Goal: Task Accomplishment & Management: Complete application form

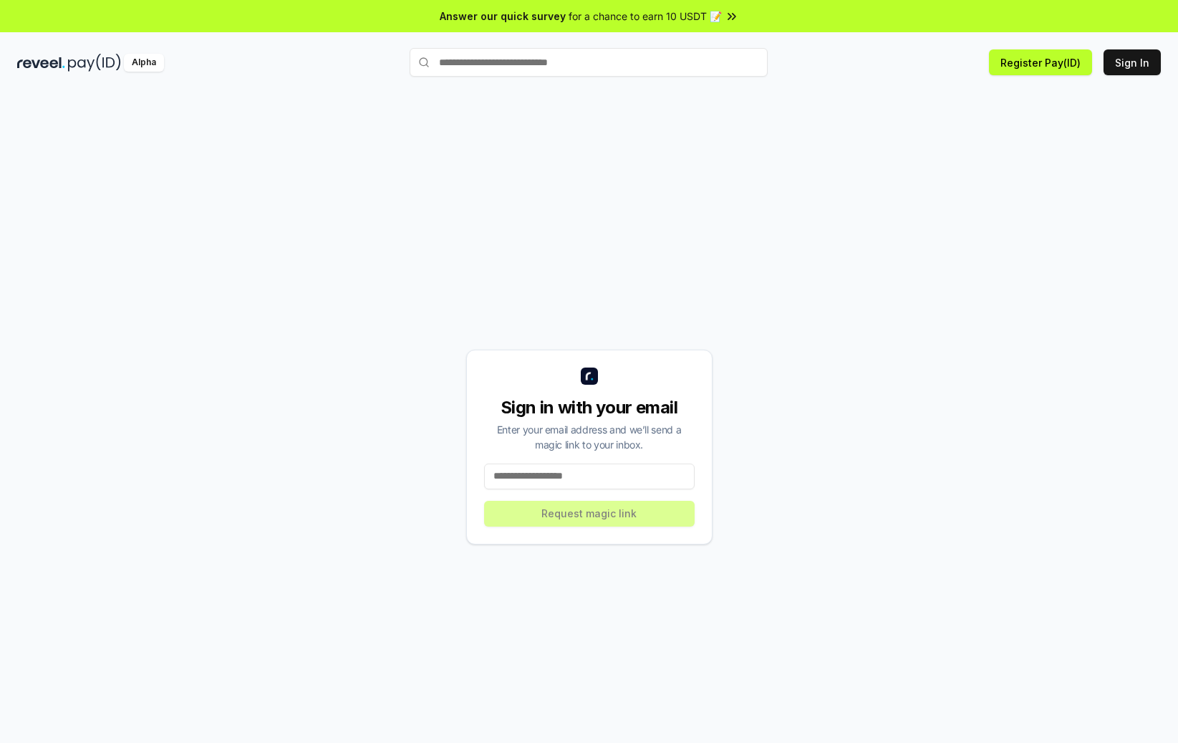
click at [589, 481] on input at bounding box center [589, 476] width 211 height 26
click at [533, 481] on input at bounding box center [589, 476] width 211 height 26
paste input "**********"
type input "**********"
click at [587, 517] on button "Request magic link" at bounding box center [589, 514] width 211 height 26
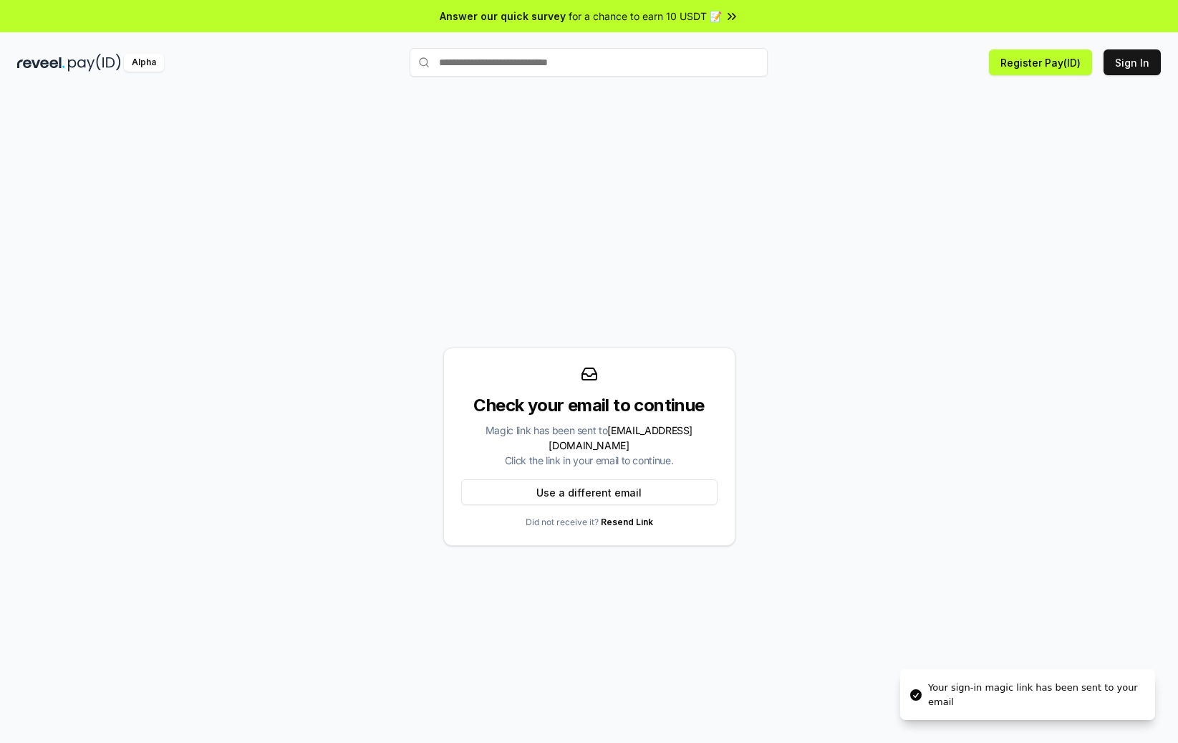
click at [922, 708] on li "Your sign-in magic link has been sent to your email" at bounding box center [1027, 694] width 255 height 51
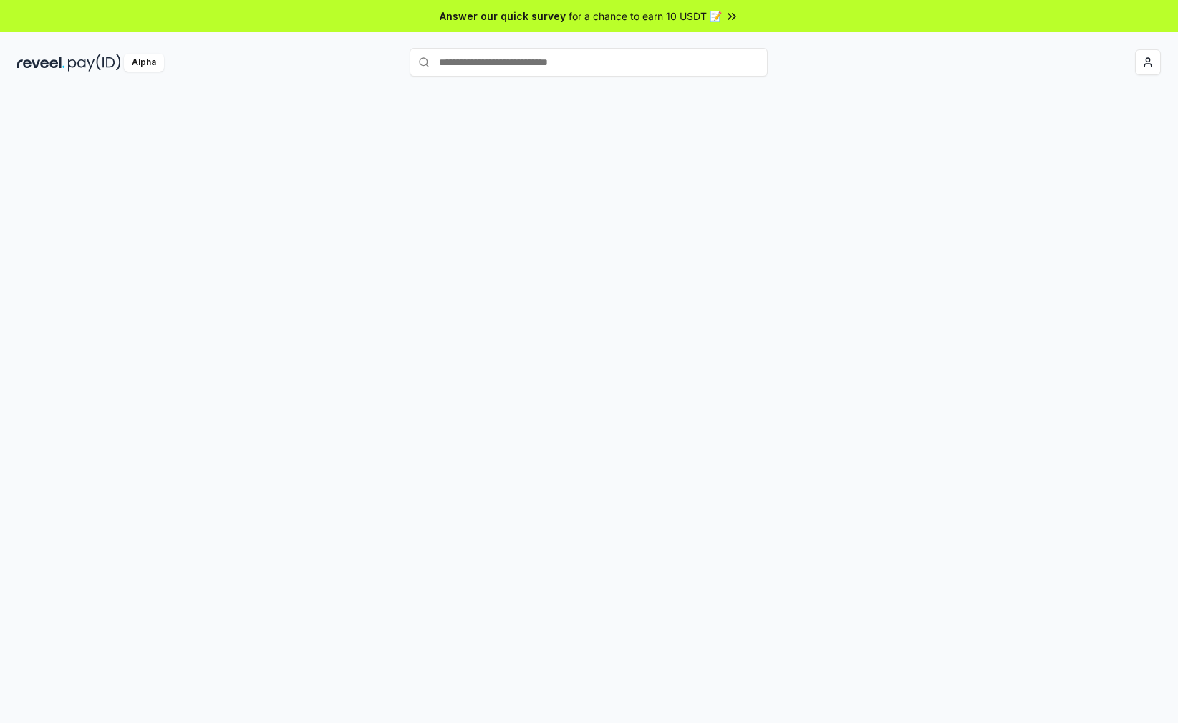
click at [652, 19] on span "for a chance to earn 10 USDT 📝" at bounding box center [645, 16] width 153 height 15
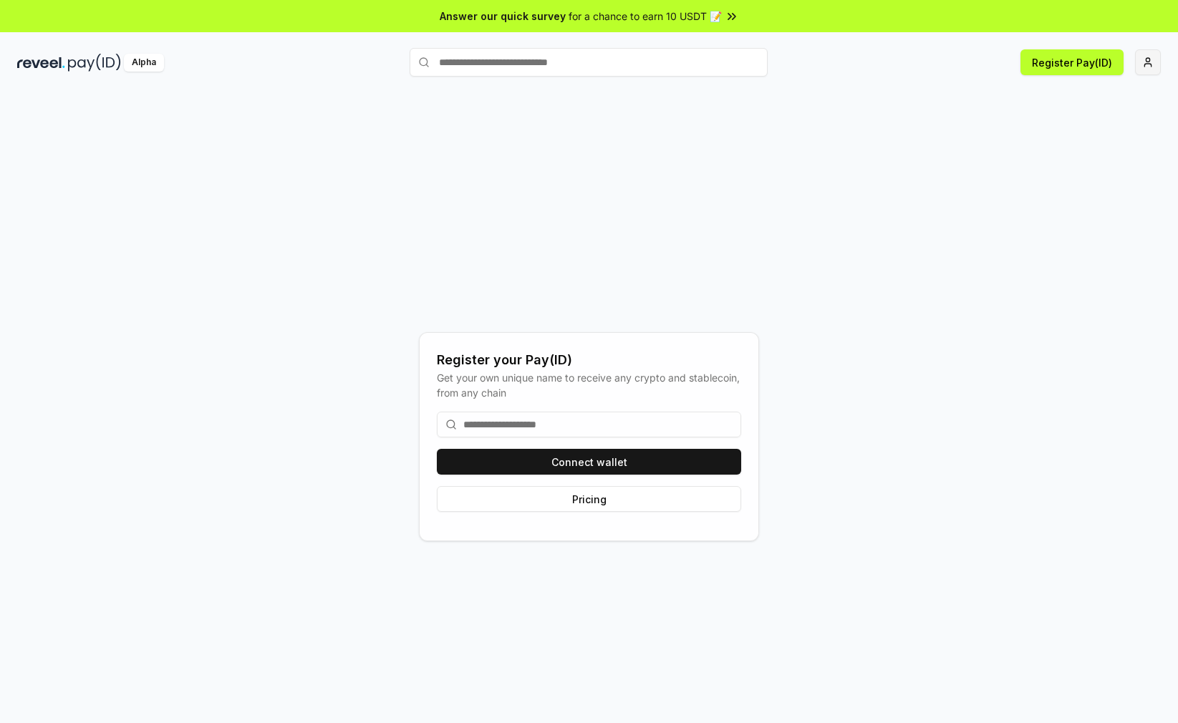
click at [1138, 69] on html "Answer our quick survey for a chance to earn 10 USDT 📝 Alpha Register Pay(ID) R…" at bounding box center [589, 361] width 1178 height 723
click at [1097, 95] on div "[EMAIL_ADDRESS][DOMAIN_NAME]" at bounding box center [1080, 100] width 159 height 42
click at [892, 167] on html "Answer our quick survey for a chance to earn 10 USDT 📝 Alpha Register Pay(ID) R…" at bounding box center [589, 361] width 1178 height 723
click at [1150, 66] on html "Answer our quick survey for a chance to earn 10 USDT 📝 Alpha Register Pay(ID) R…" at bounding box center [589, 361] width 1178 height 723
click at [859, 160] on html "Answer our quick survey for a chance to earn 10 USDT 📝 Alpha Register Pay(ID) R…" at bounding box center [589, 361] width 1178 height 723
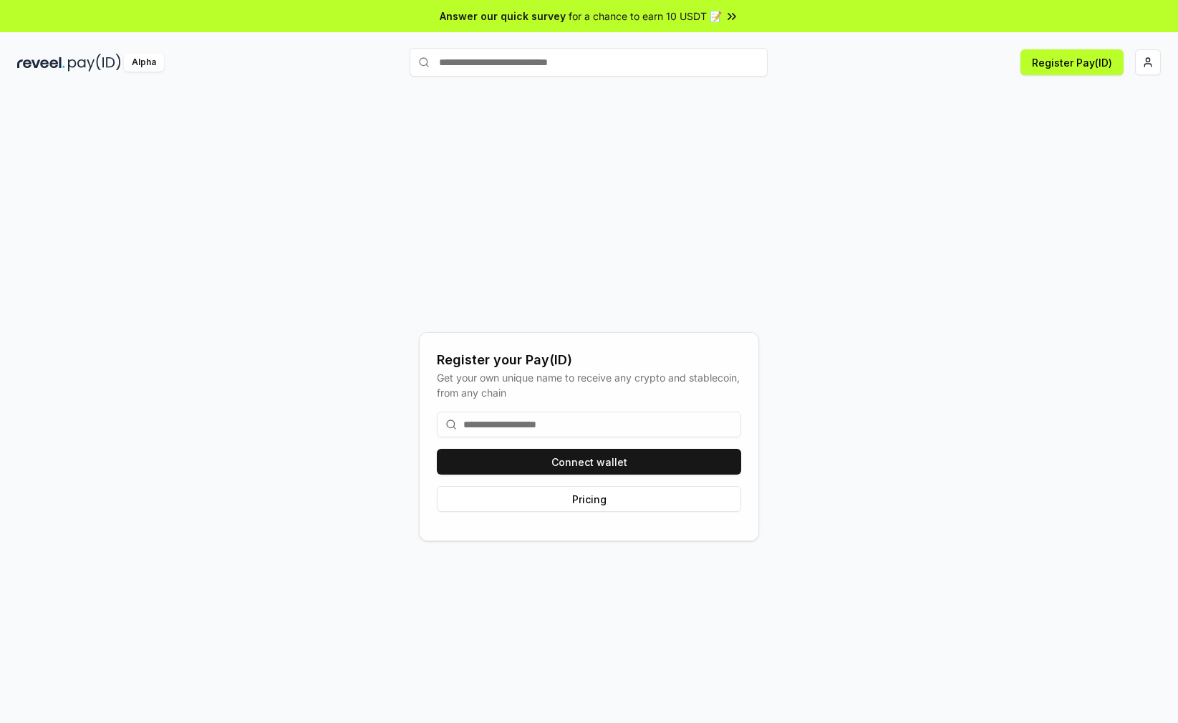
click at [872, 183] on div "Register your Pay(ID) Get your own unique name to receive any crypto and stable…" at bounding box center [589, 437] width 1144 height 655
click at [678, 422] on input at bounding box center [589, 425] width 304 height 26
click at [897, 322] on div "Register your Pay(ID) Get your own unique name to receive any crypto and stable…" at bounding box center [589, 437] width 1144 height 655
click at [1099, 62] on button "Register Pay(ID)" at bounding box center [1072, 62] width 103 height 26
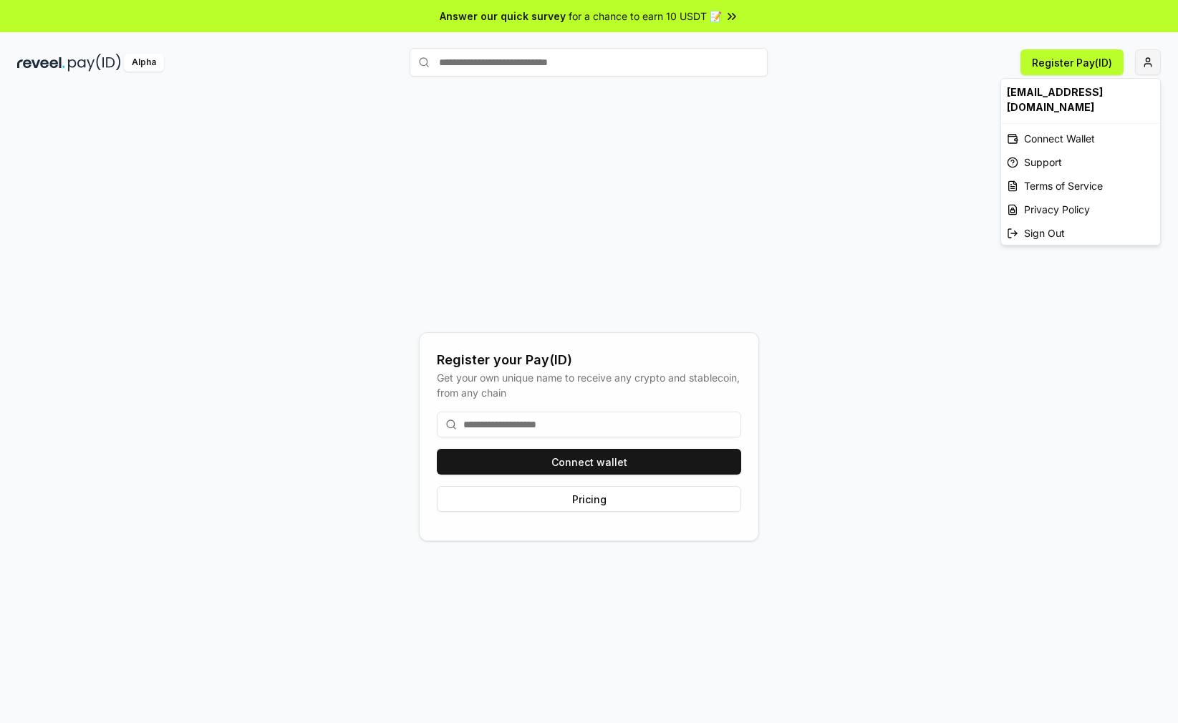
click at [1148, 63] on html "Answer our quick survey for a chance to earn 10 USDT 📝 Alpha Register Pay(ID) C…" at bounding box center [589, 361] width 1178 height 723
click at [1083, 127] on div "Connect Wallet" at bounding box center [1080, 139] width 159 height 24
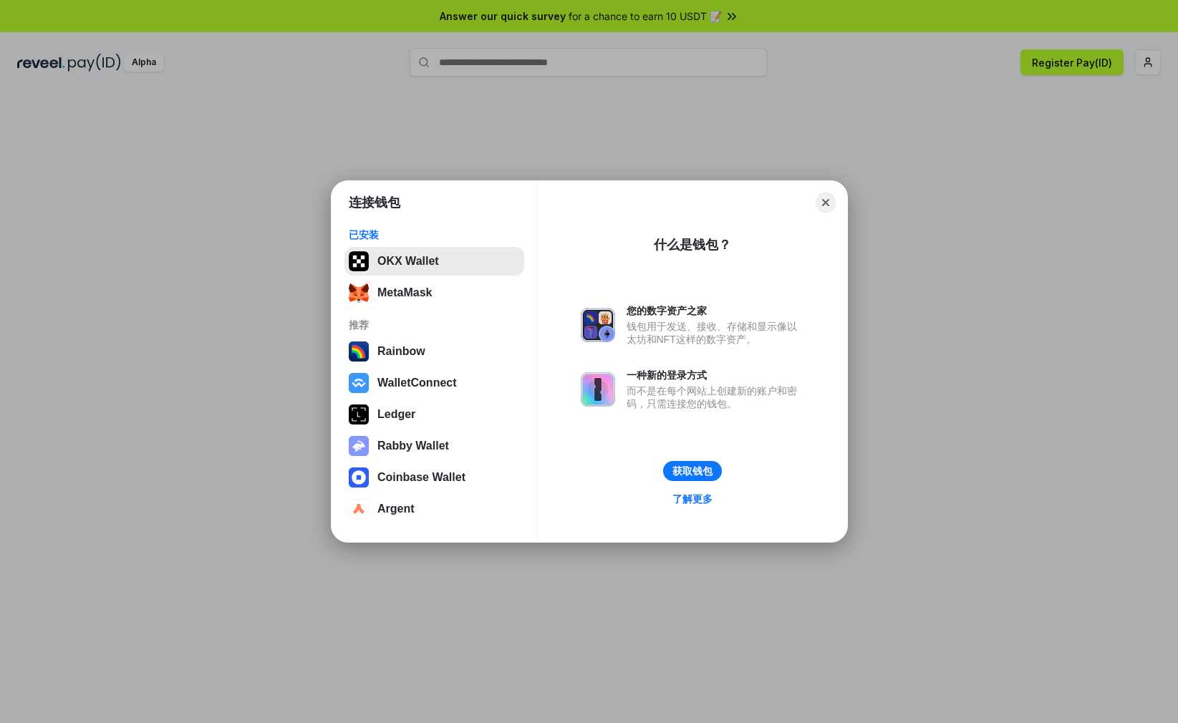
click at [416, 256] on button "OKX Wallet" at bounding box center [435, 261] width 180 height 29
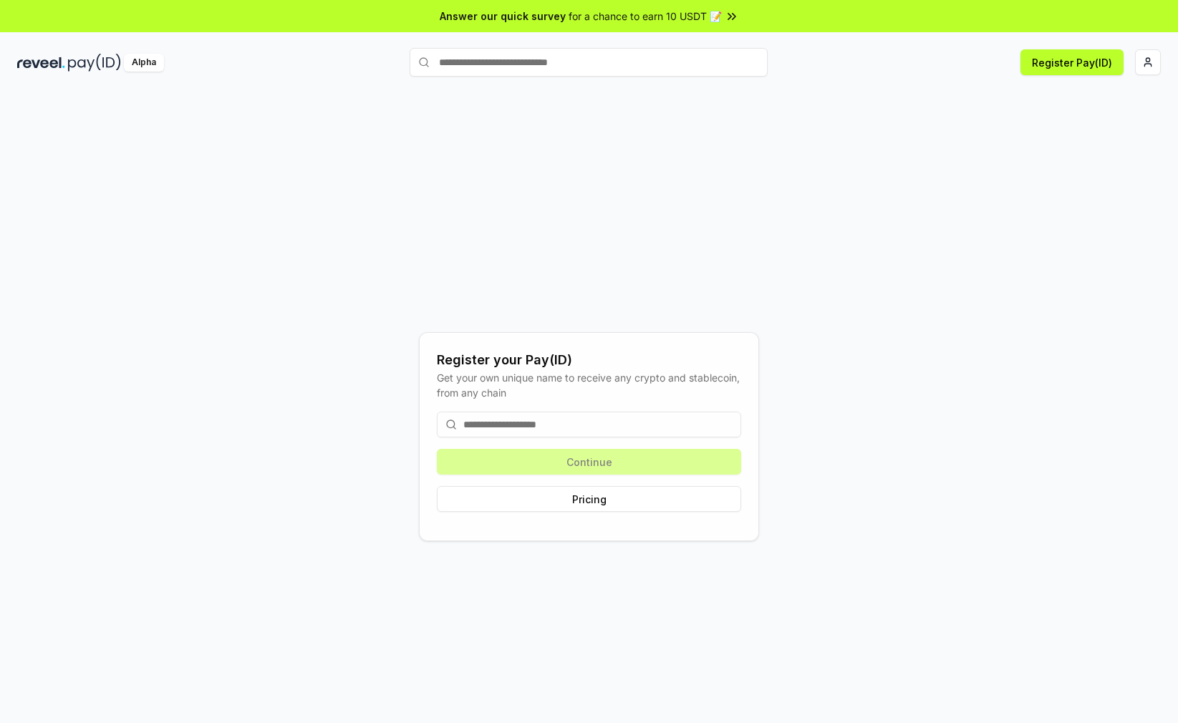
click at [640, 421] on input at bounding box center [589, 425] width 304 height 26
click at [649, 371] on div "Get your own unique name to receive any crypto and stablecoin, from any chain" at bounding box center [589, 385] width 304 height 30
click at [586, 420] on input at bounding box center [589, 425] width 304 height 26
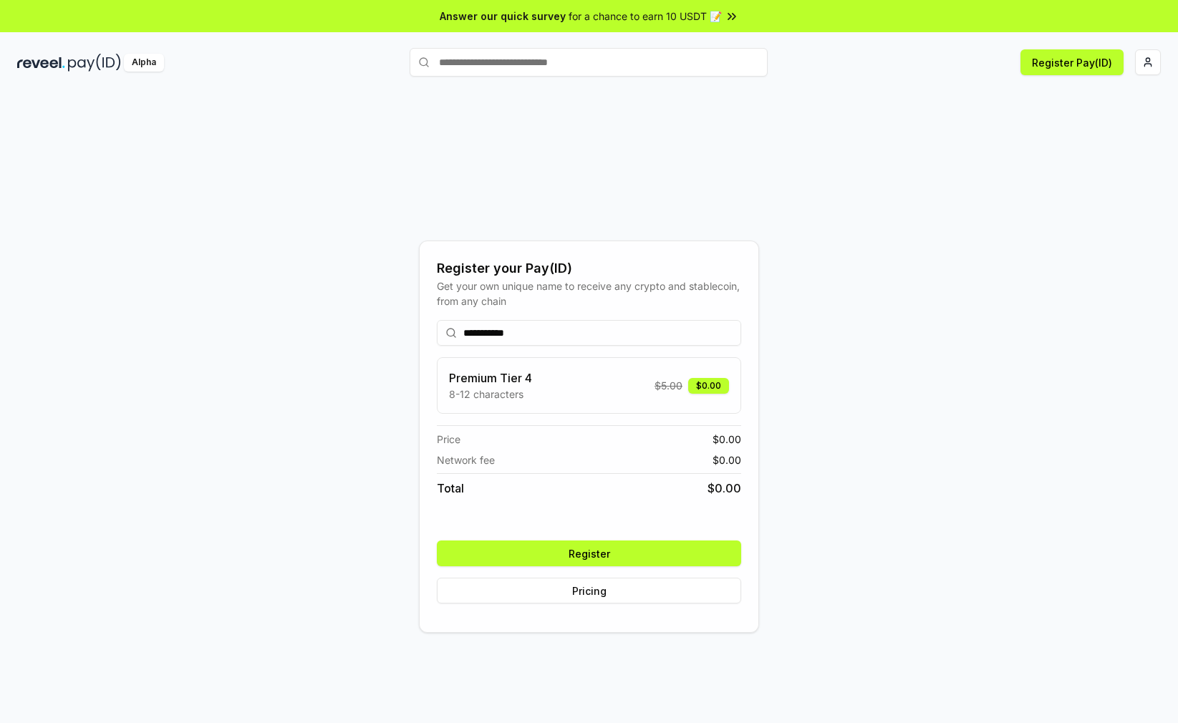
type input "**********"
click at [344, 413] on div "**********" at bounding box center [589, 437] width 1144 height 655
click at [864, 546] on div "**********" at bounding box center [589, 437] width 1144 height 655
click at [623, 552] on button "Register" at bounding box center [589, 554] width 304 height 26
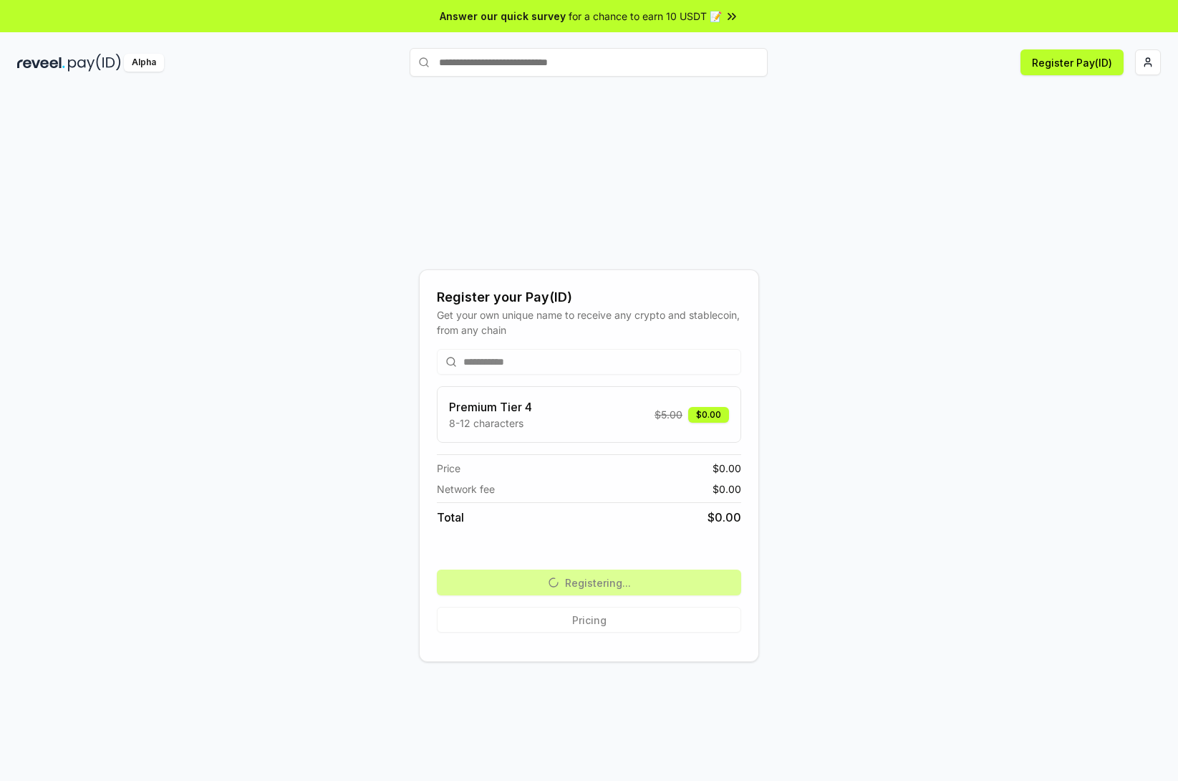
click at [848, 150] on div "**********" at bounding box center [589, 466] width 1144 height 712
drag, startPoint x: 525, startPoint y: 295, endPoint x: 574, endPoint y: 294, distance: 49.4
click at [574, 294] on div "Register your Pay(ID)" at bounding box center [589, 297] width 304 height 20
copy div "Pay(ID)"
click at [896, 363] on div "**********" at bounding box center [589, 466] width 1144 height 712
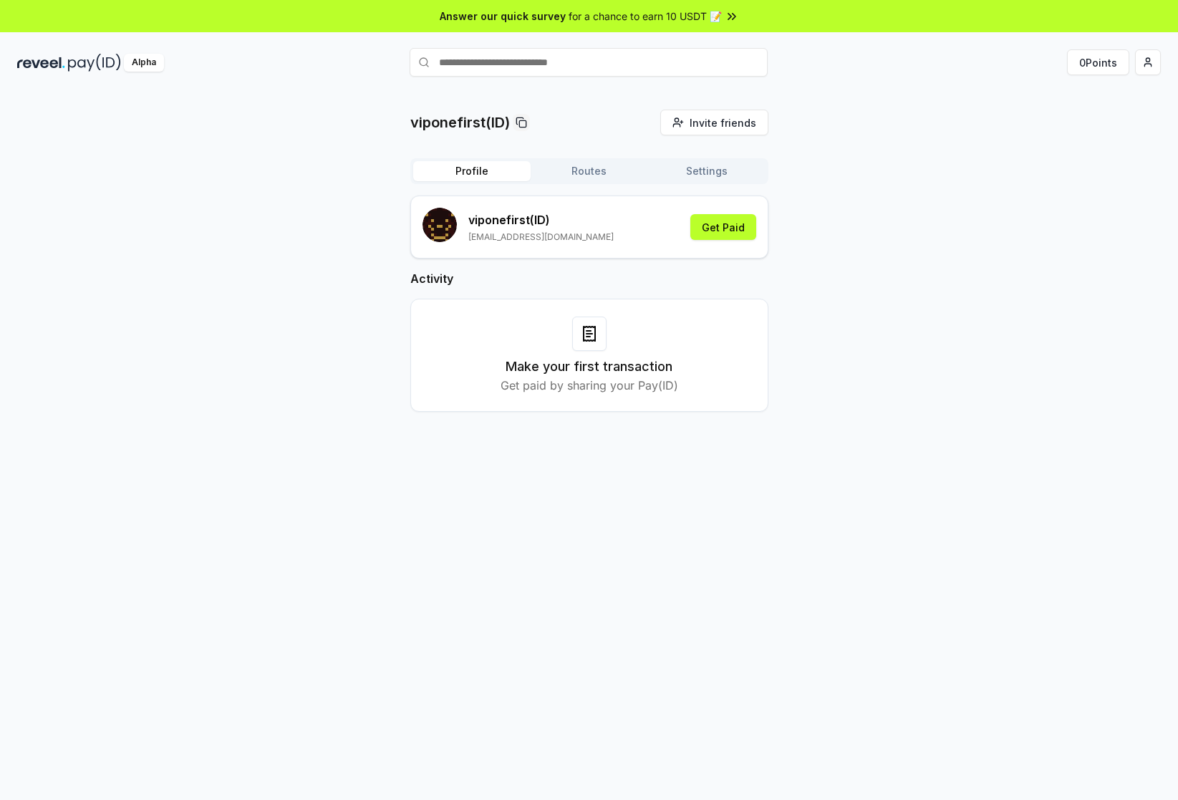
drag, startPoint x: 612, startPoint y: 176, endPoint x: 622, endPoint y: 174, distance: 11.0
click at [611, 176] on button "Routes" at bounding box center [589, 171] width 117 height 20
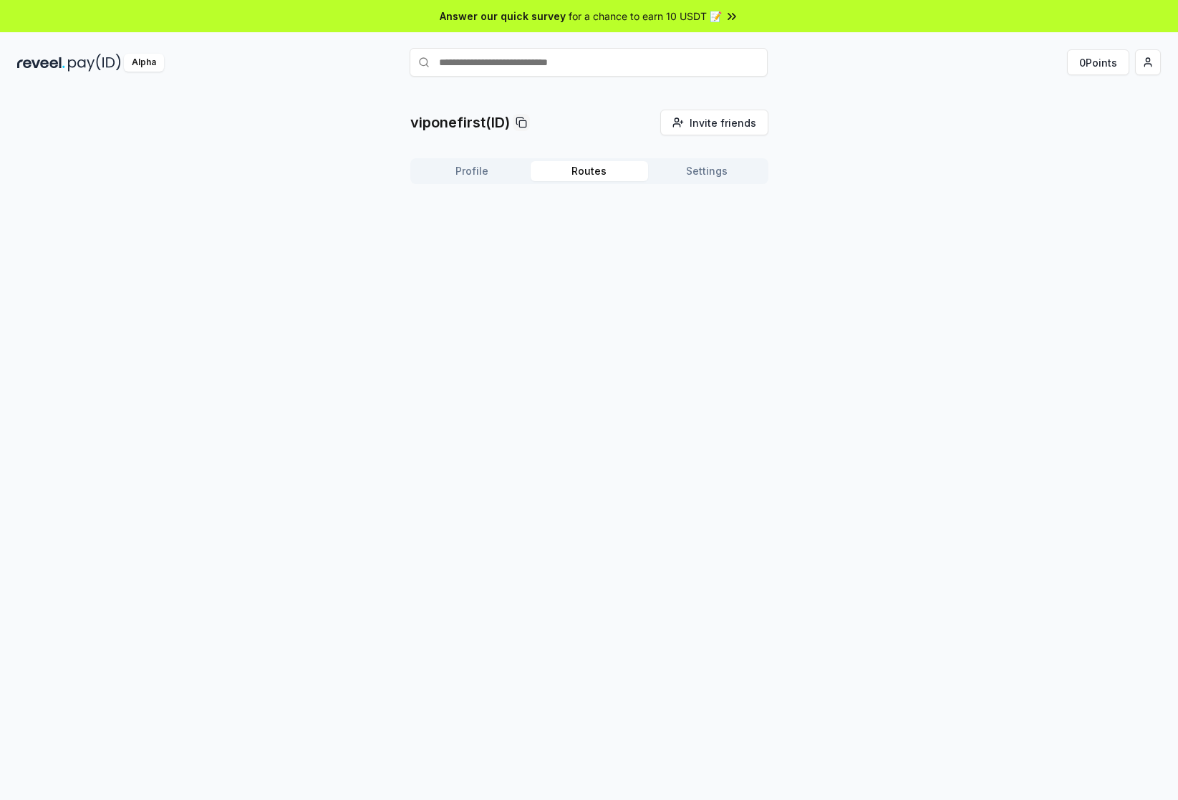
click at [694, 168] on button "Settings" at bounding box center [706, 171] width 117 height 20
click at [587, 173] on button "Routes" at bounding box center [589, 171] width 117 height 20
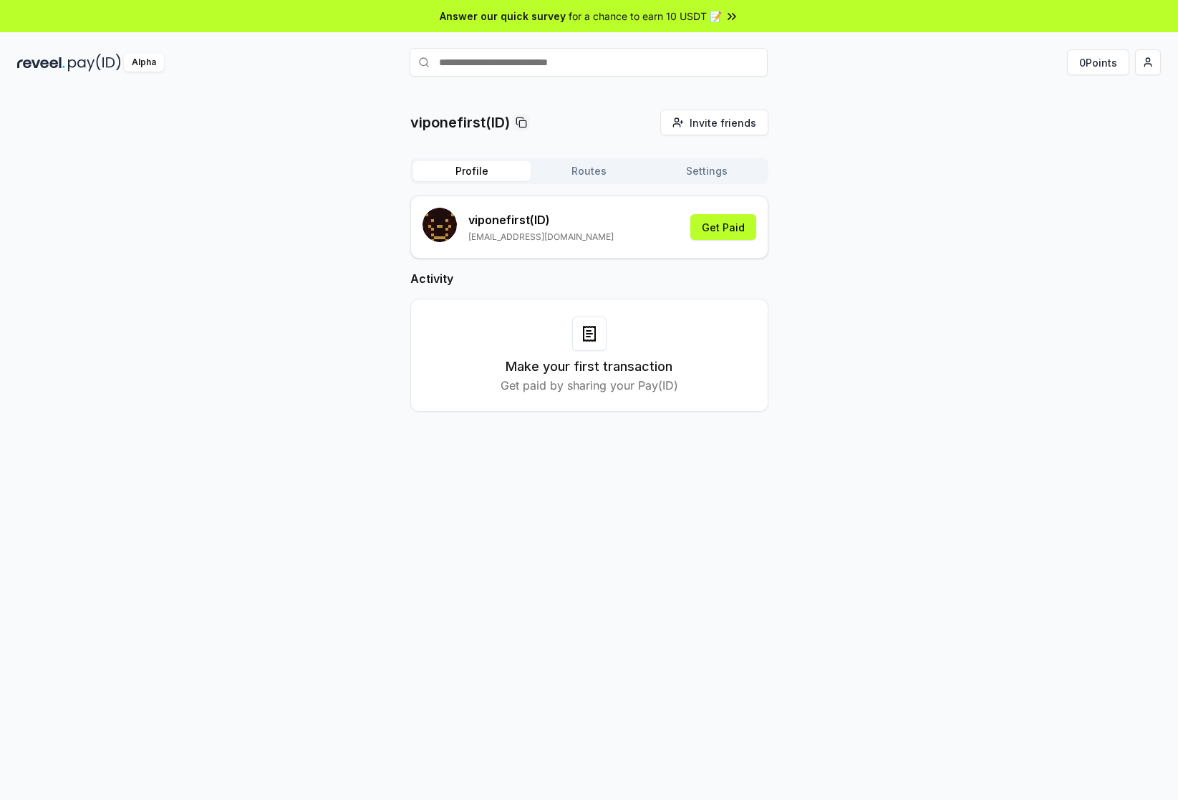
click at [471, 178] on button "Profile" at bounding box center [471, 171] width 117 height 20
click at [727, 234] on button "Get Paid" at bounding box center [723, 227] width 66 height 26
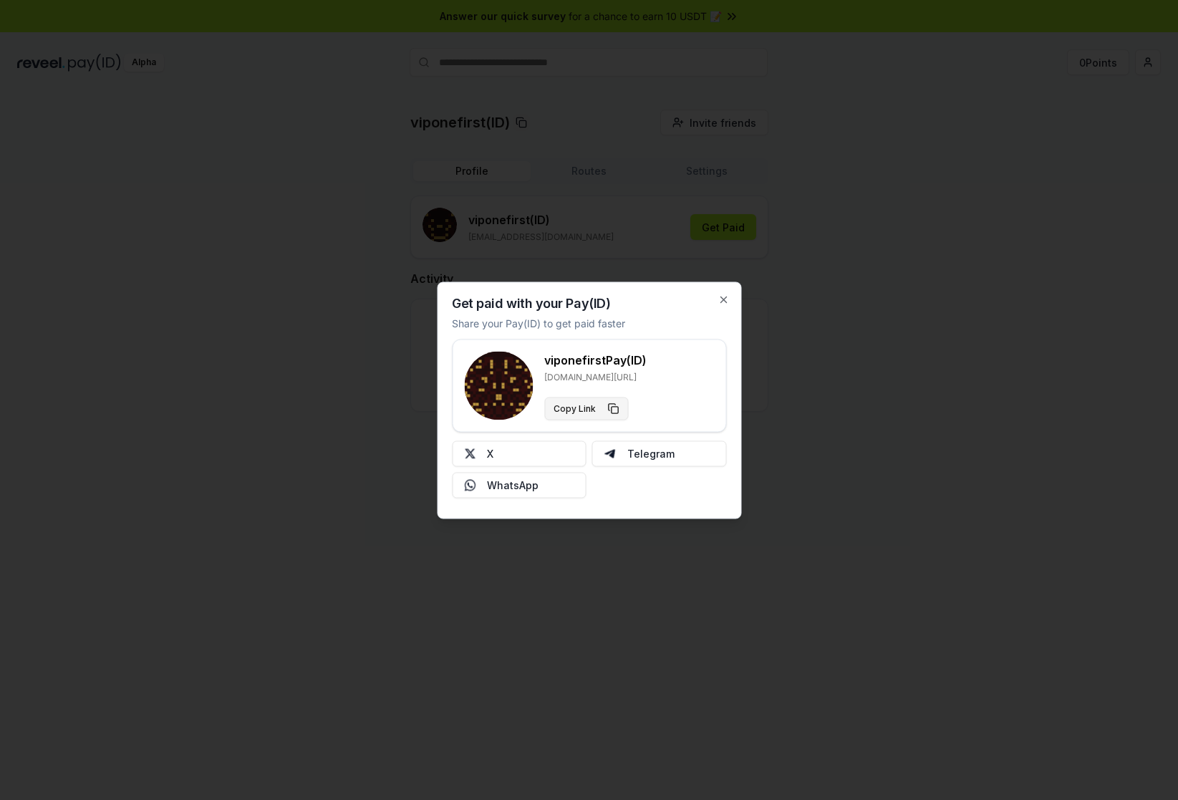
click at [615, 411] on button "Copy Link" at bounding box center [586, 408] width 84 height 23
click at [721, 302] on icon "button" at bounding box center [723, 299] width 11 height 11
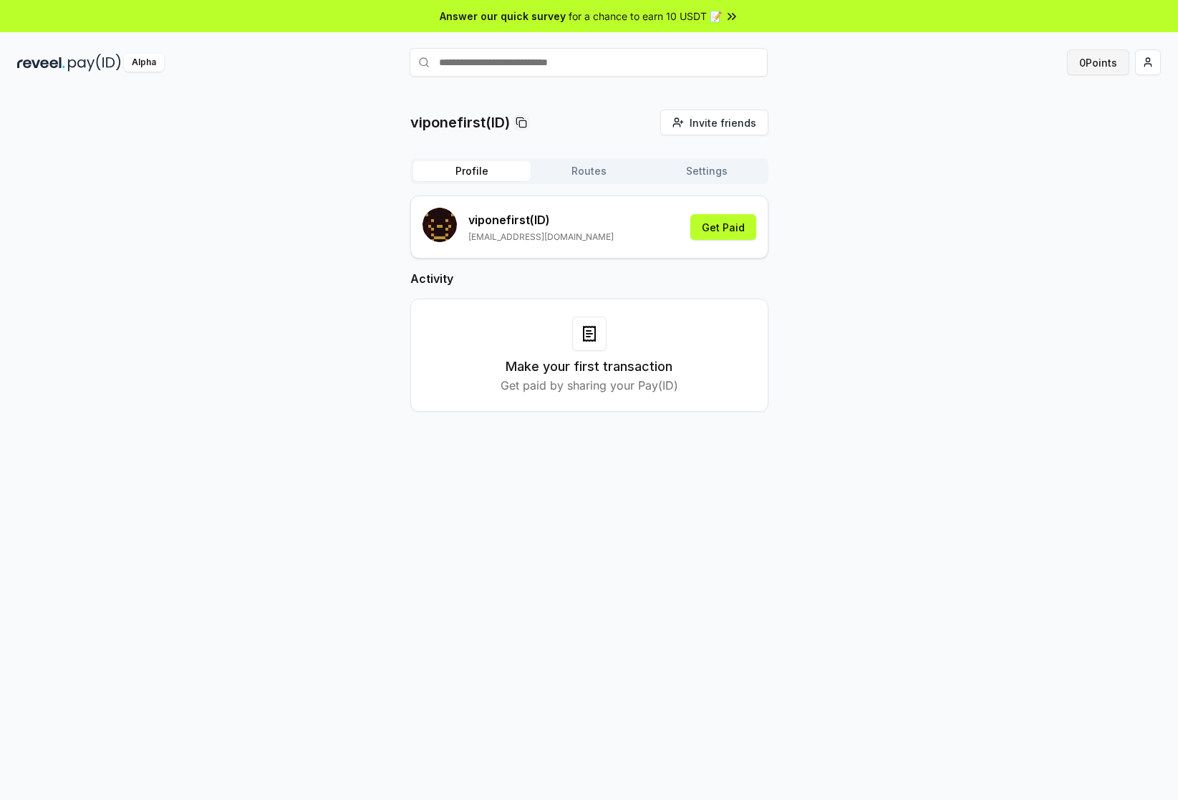
click at [1107, 62] on button "0 Points" at bounding box center [1098, 62] width 62 height 26
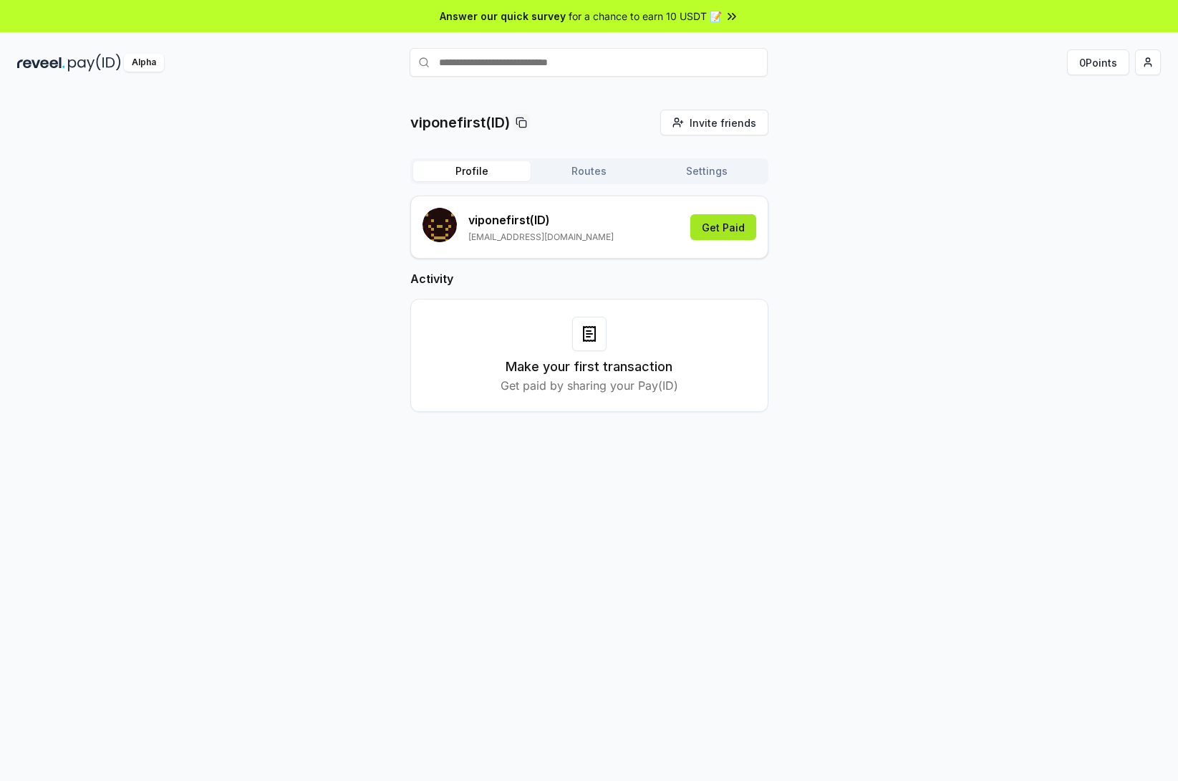
click at [725, 223] on button "Get Paid" at bounding box center [723, 227] width 66 height 26
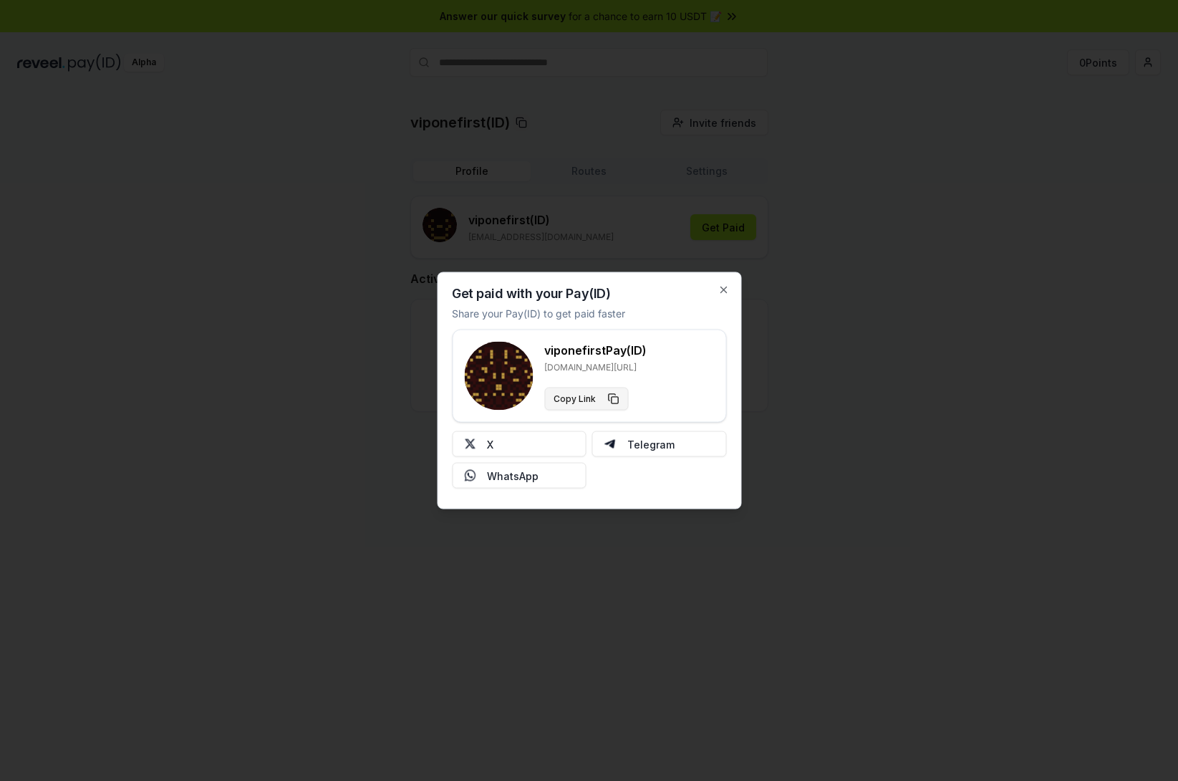
click at [616, 398] on button "Copy Link" at bounding box center [586, 398] width 84 height 23
click at [612, 404] on button "Copy Link" at bounding box center [586, 398] width 84 height 23
click at [660, 448] on button "Telegram" at bounding box center [659, 444] width 135 height 26
click at [719, 291] on icon "button" at bounding box center [723, 289] width 11 height 11
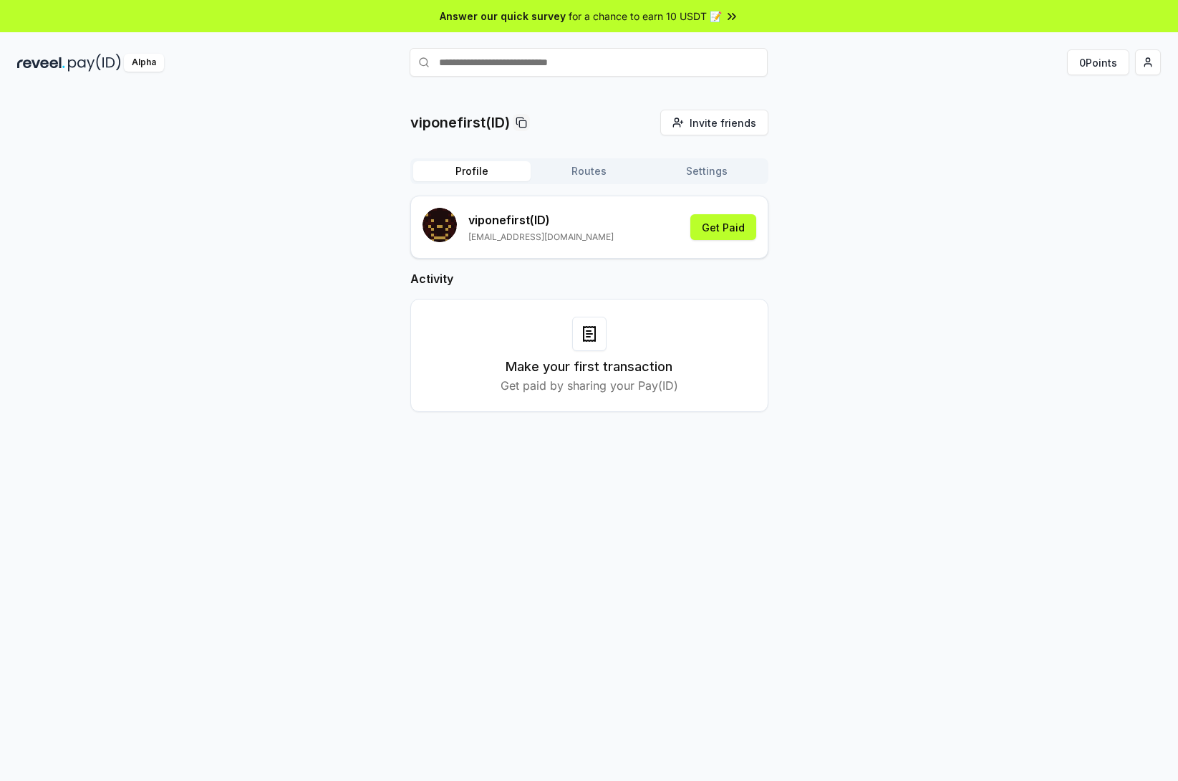
click at [824, 292] on div "viponefirst(ID) Invite friends Invite Profile Routes Settings viponefirst (ID) …" at bounding box center [589, 272] width 1144 height 325
click at [732, 120] on span "Invite friends" at bounding box center [723, 122] width 67 height 15
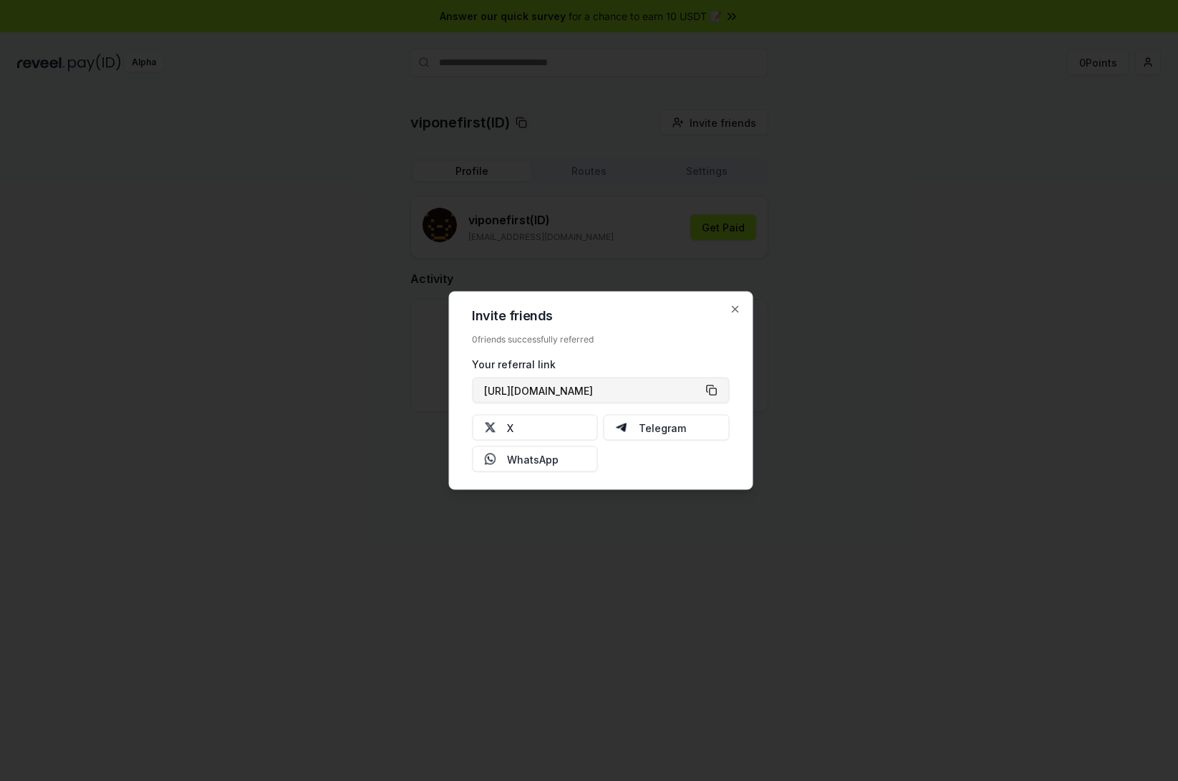
click at [710, 383] on button "[URL][DOMAIN_NAME]" at bounding box center [600, 390] width 257 height 26
click at [683, 432] on button "Telegram" at bounding box center [667, 428] width 126 height 26
click at [733, 308] on icon "button" at bounding box center [734, 309] width 11 height 11
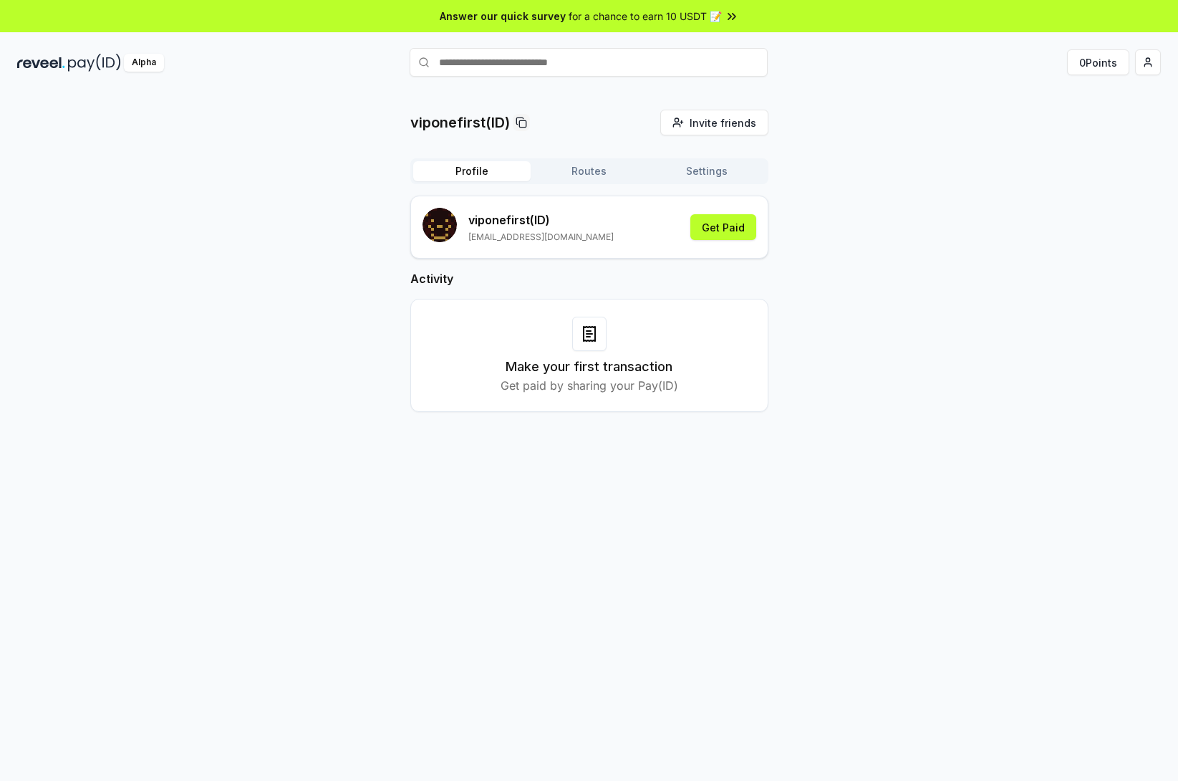
click at [150, 63] on div "Alpha" at bounding box center [144, 63] width 40 height 18
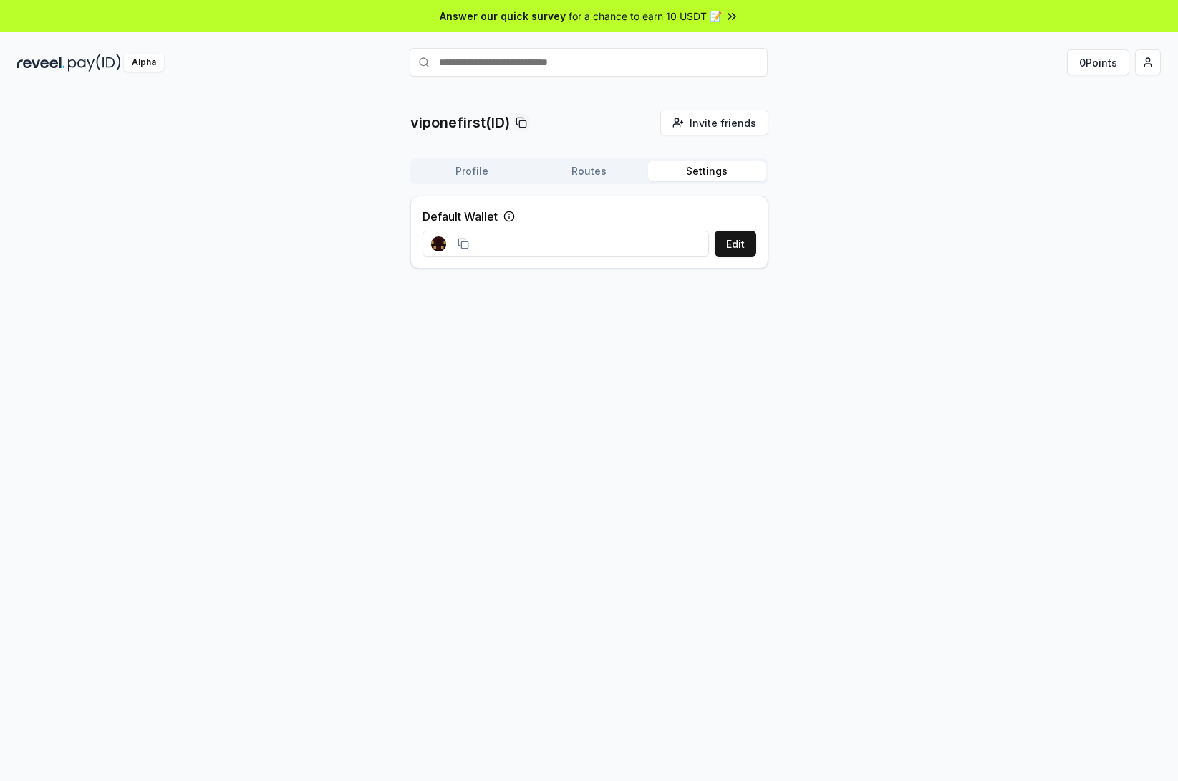
click at [708, 170] on button "Settings" at bounding box center [706, 171] width 117 height 20
click at [575, 241] on input at bounding box center [566, 244] width 286 height 26
click at [726, 241] on button "Edit" at bounding box center [736, 244] width 42 height 26
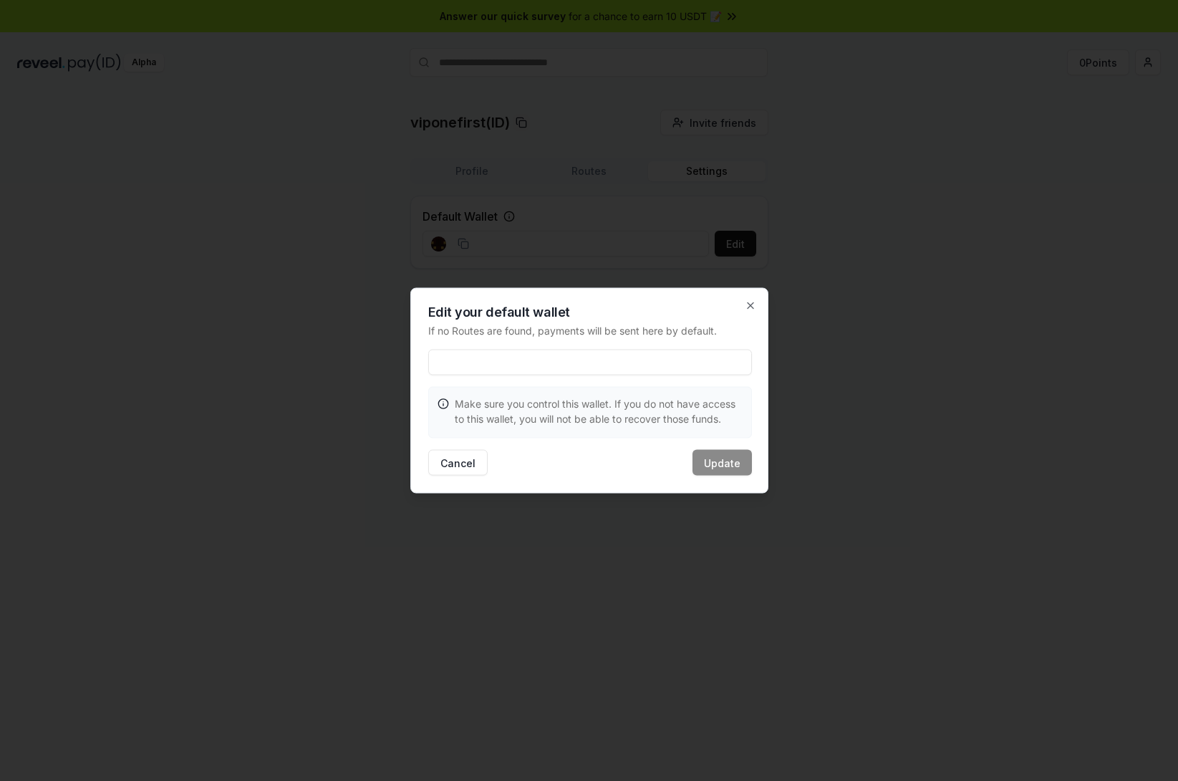
click at [485, 364] on input at bounding box center [590, 363] width 324 height 26
click at [750, 305] on icon "button" at bounding box center [751, 306] width 6 height 6
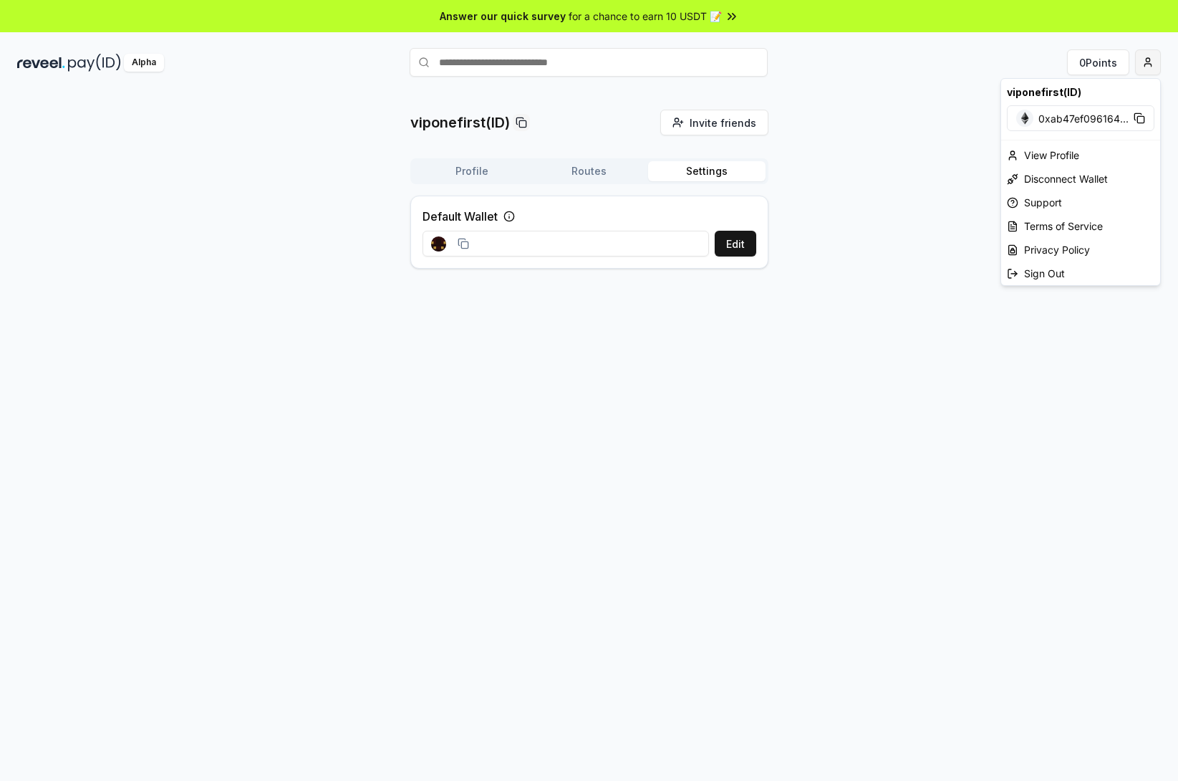
click at [1144, 65] on html "Answer our quick survey for a chance to earn 10 USDT 📝 Alpha 0 Points viponefir…" at bounding box center [589, 390] width 1178 height 781
click at [1103, 120] on span "0xab47ef096164 ..." at bounding box center [1084, 118] width 90 height 15
click at [597, 174] on html "Answer our quick survey for a chance to earn 10 USDT 📝 Alpha 0 Points viponefir…" at bounding box center [589, 390] width 1178 height 781
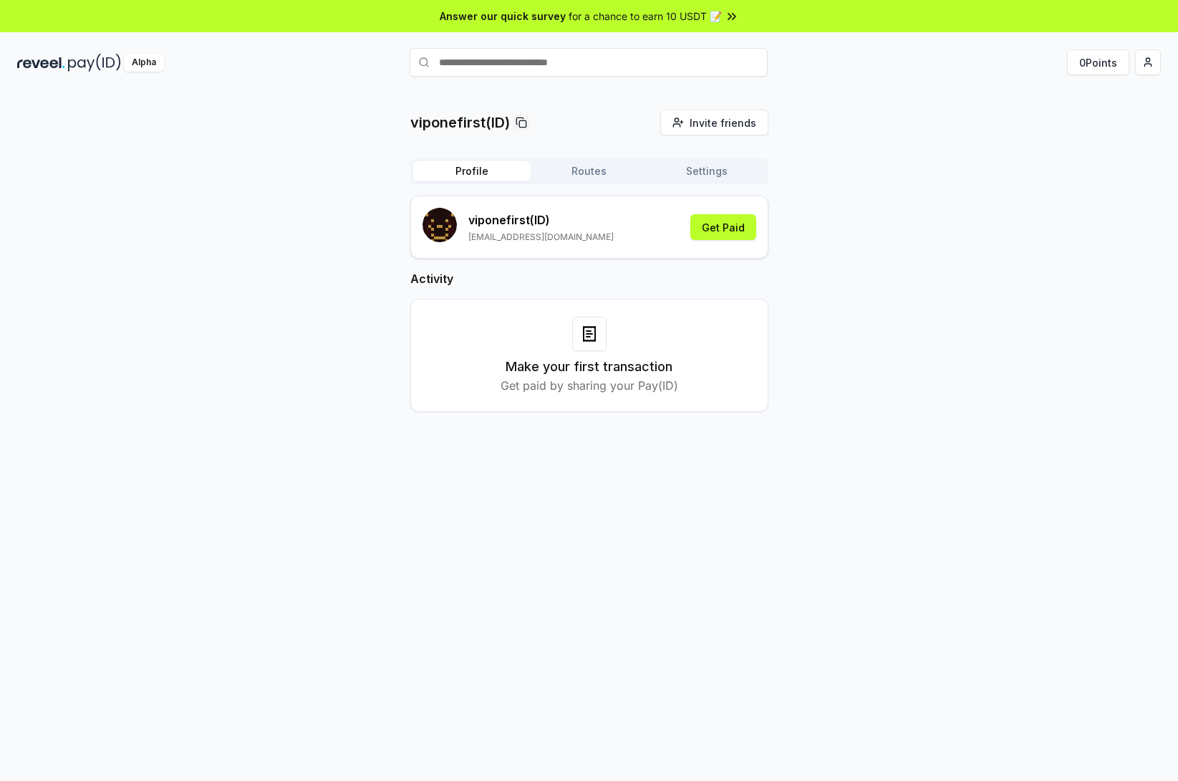
click at [494, 170] on button "Profile" at bounding box center [471, 171] width 117 height 20
click at [721, 228] on button "Get Paid" at bounding box center [723, 227] width 66 height 26
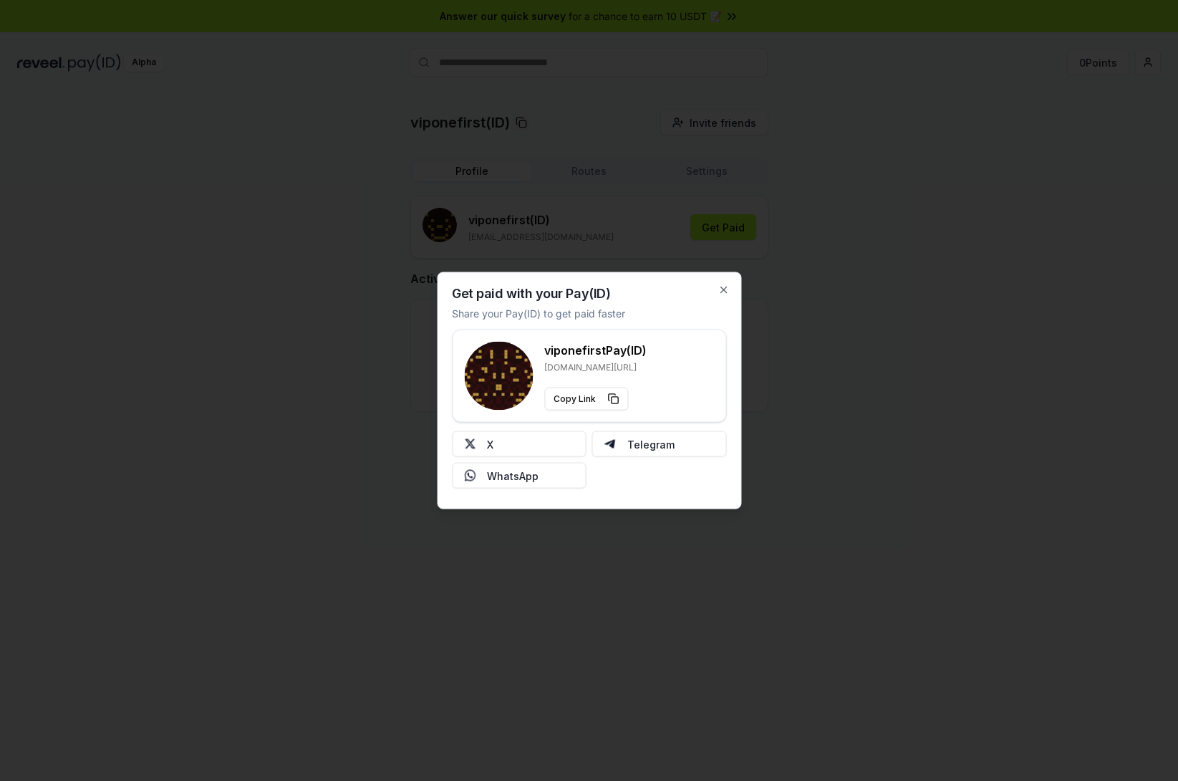
click at [529, 314] on p "Share your Pay(ID) to get paid faster" at bounding box center [538, 313] width 173 height 15
click at [554, 296] on h2 "Get paid with your Pay(ID)" at bounding box center [531, 293] width 158 height 13
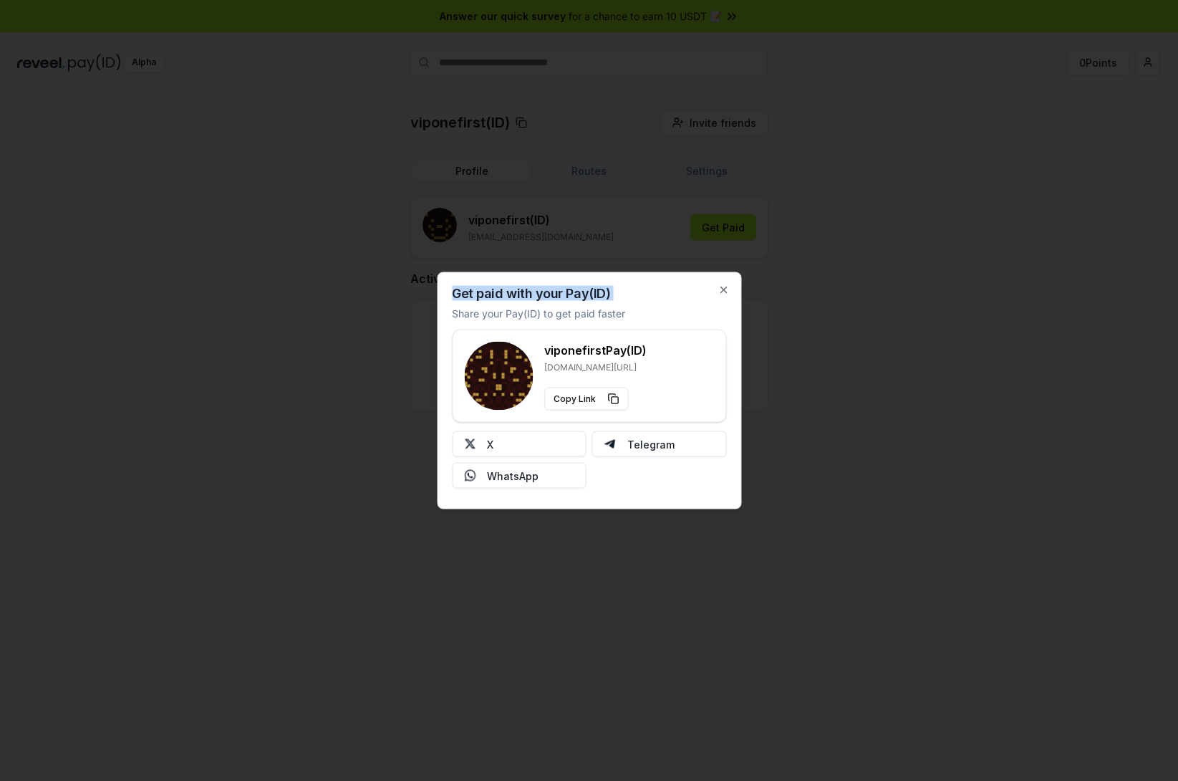
click at [554, 296] on h2 "Get paid with your Pay(ID)" at bounding box center [531, 293] width 158 height 13
click at [575, 314] on p "Share your Pay(ID) to get paid faster" at bounding box center [538, 313] width 173 height 15
click at [571, 297] on h2 "Get paid with your Pay(ID)" at bounding box center [531, 293] width 158 height 13
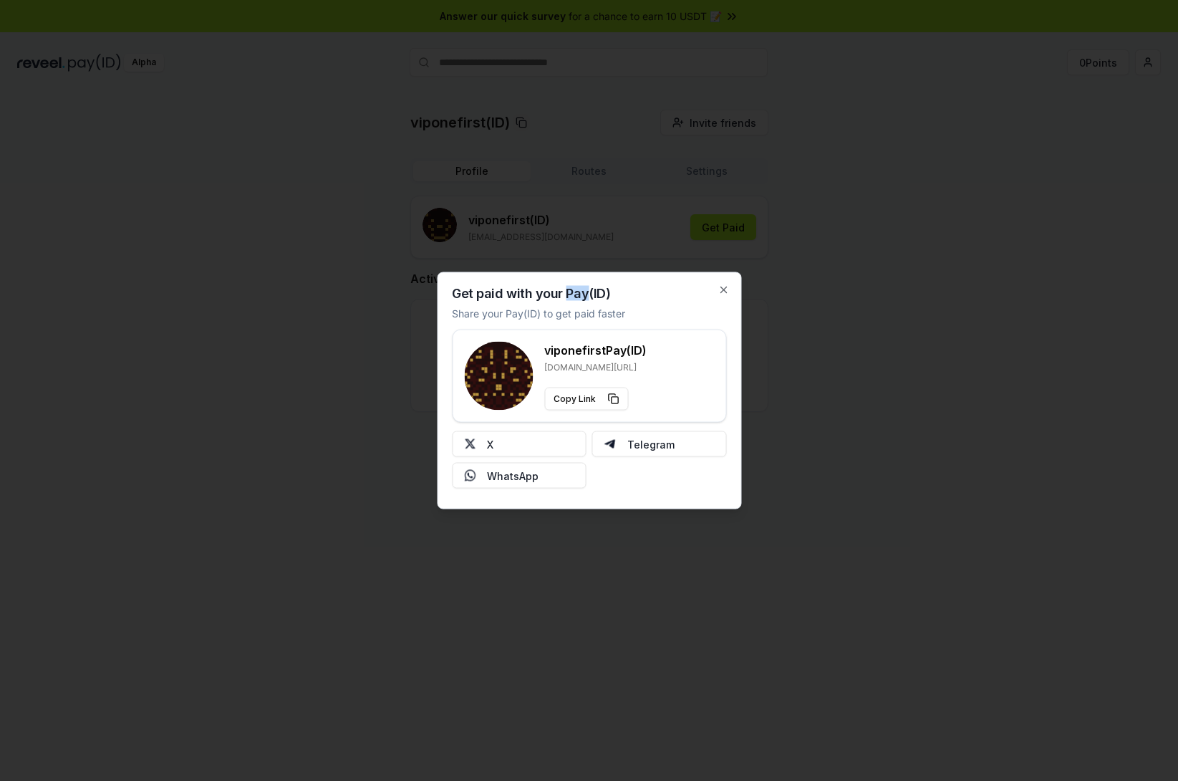
click at [571, 297] on h2 "Get paid with your Pay(ID)" at bounding box center [531, 293] width 158 height 13
click at [573, 317] on p "Share your Pay(ID) to get paid faster" at bounding box center [538, 313] width 173 height 15
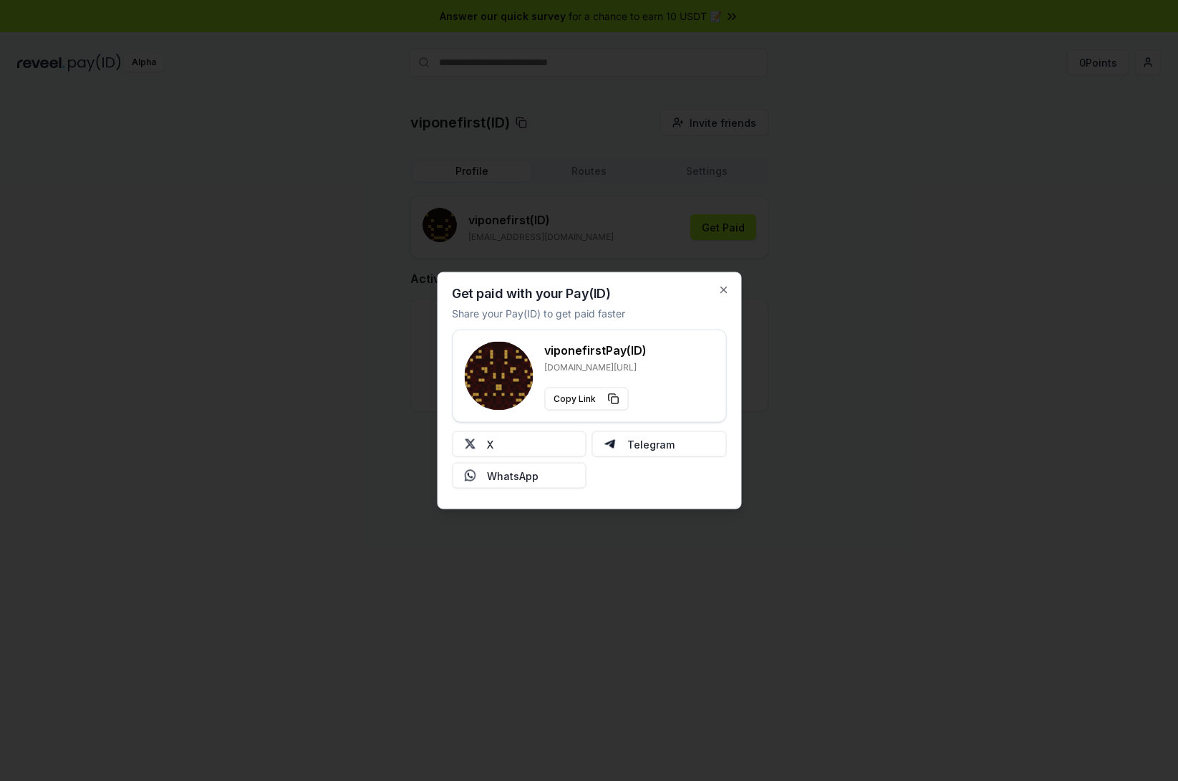
click at [574, 297] on h2 "Get paid with your Pay(ID)" at bounding box center [531, 293] width 158 height 13
click at [578, 313] on p "Share your Pay(ID) to get paid faster" at bounding box center [538, 313] width 173 height 15
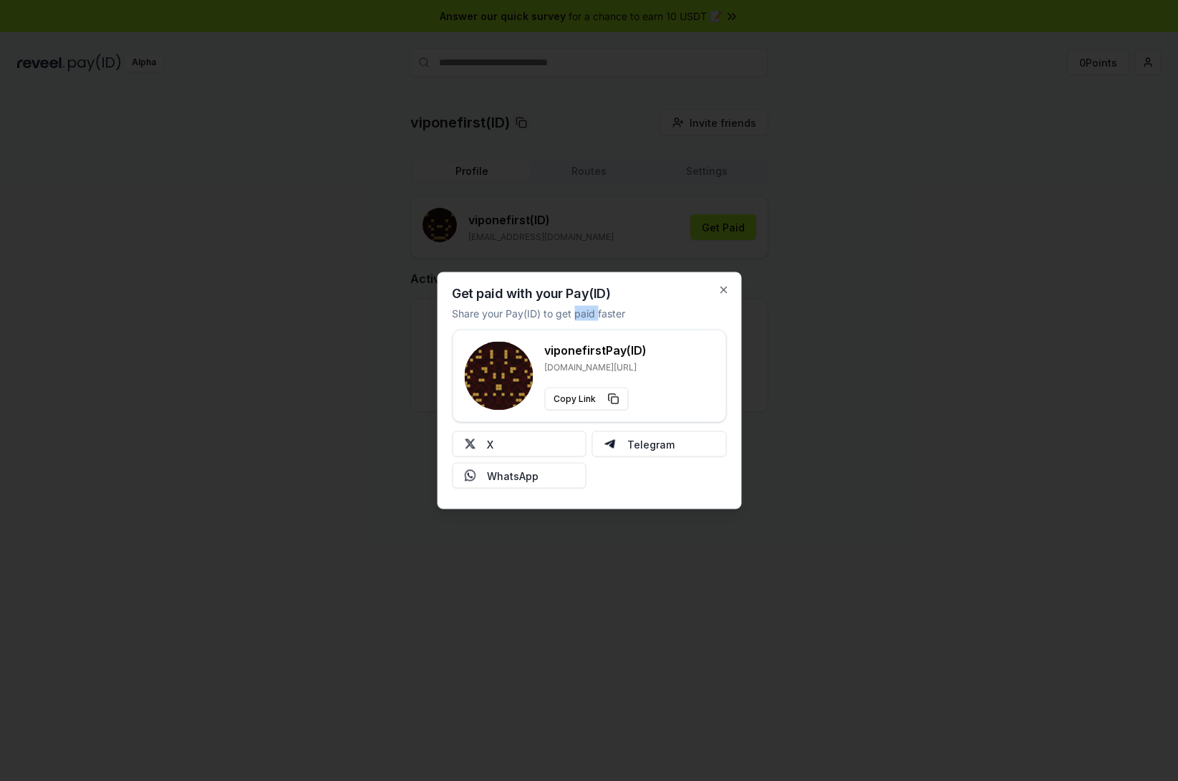
click at [596, 314] on p "Share your Pay(ID) to get paid faster" at bounding box center [538, 313] width 173 height 15
click at [572, 299] on h2 "Get paid with your Pay(ID)" at bounding box center [531, 293] width 158 height 13
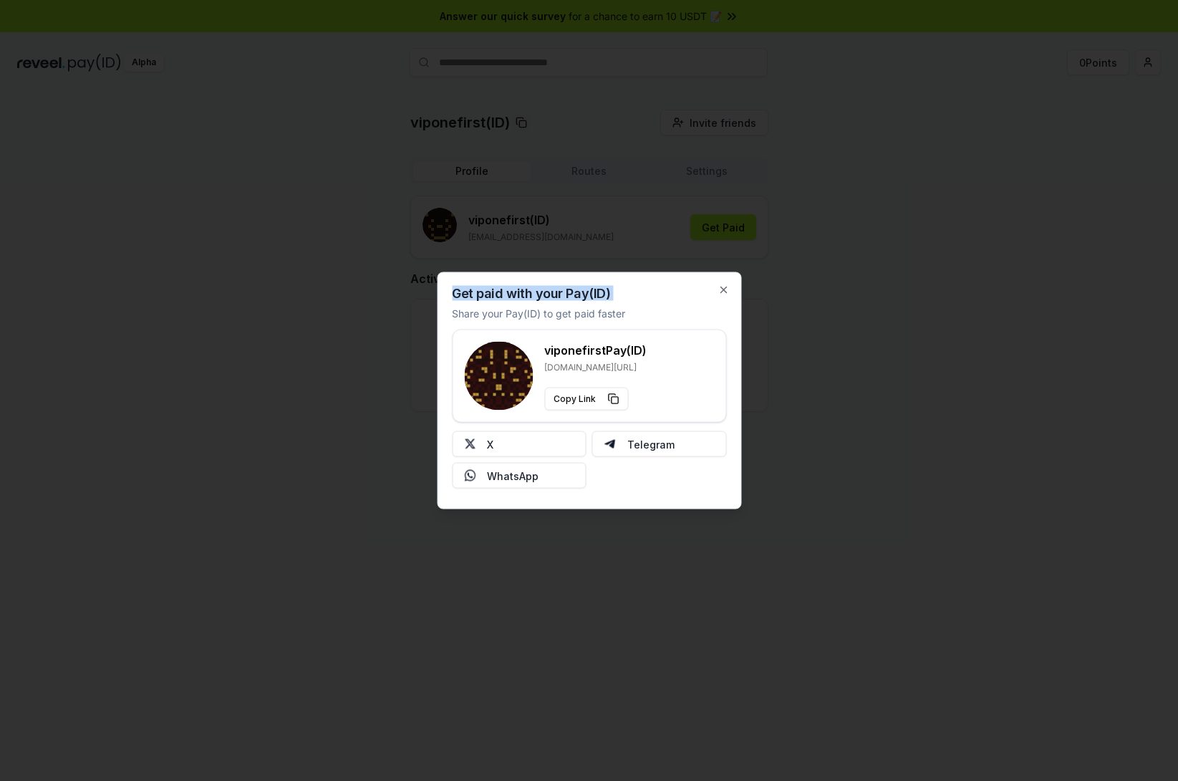
click at [572, 299] on h2 "Get paid with your Pay(ID)" at bounding box center [531, 293] width 158 height 13
click at [581, 306] on p "Share your Pay(ID) to get paid faster" at bounding box center [538, 313] width 173 height 15
click at [721, 292] on icon "button" at bounding box center [724, 290] width 6 height 6
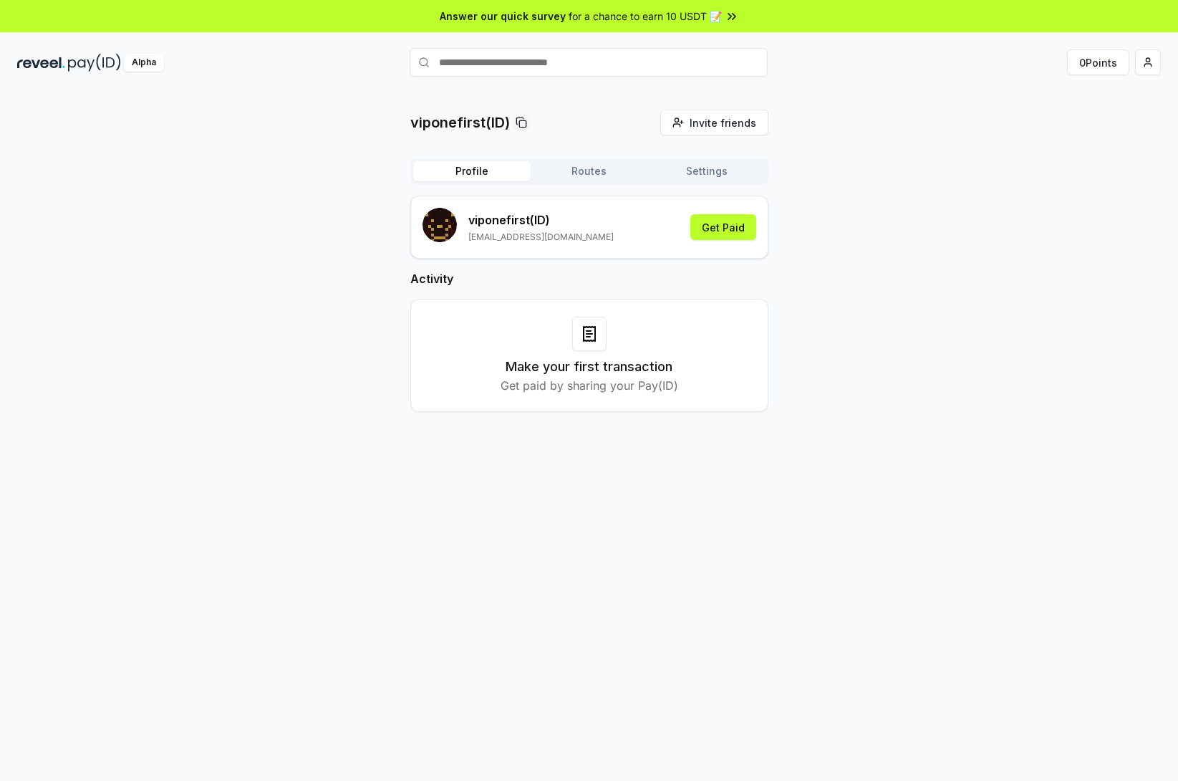
click at [613, 173] on button "Routes" at bounding box center [589, 171] width 117 height 20
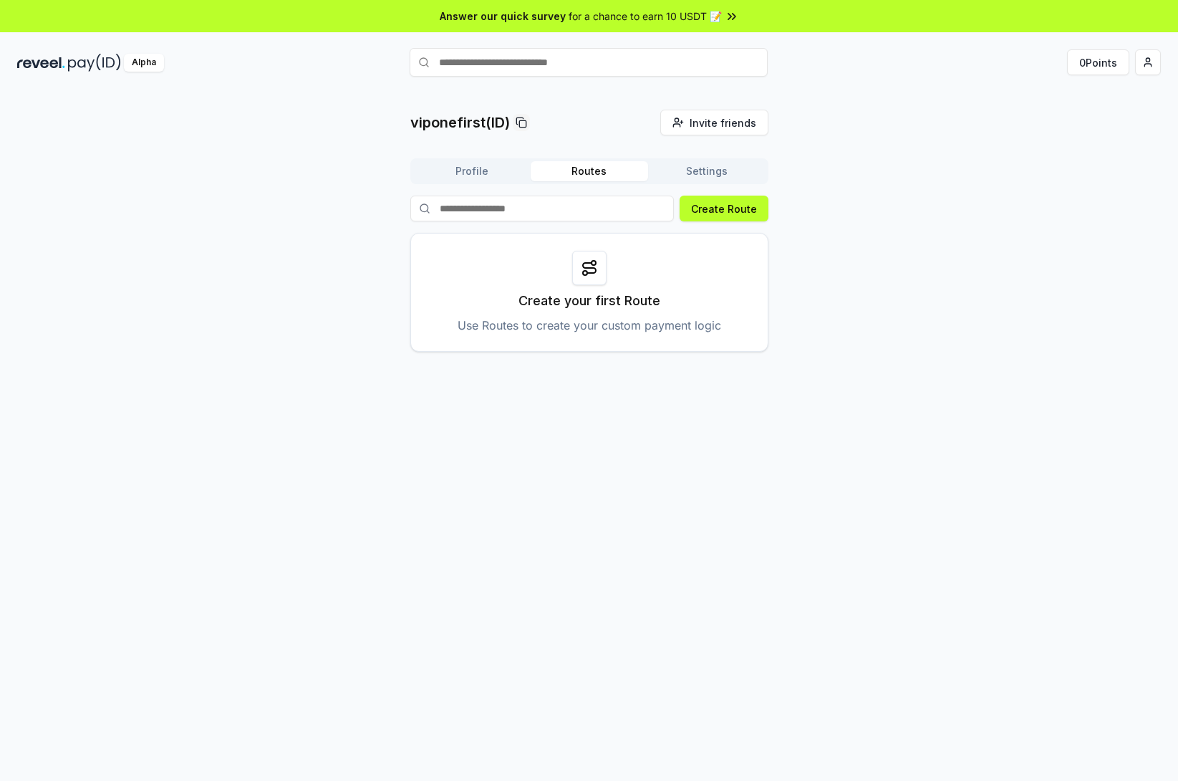
click at [702, 175] on button "Settings" at bounding box center [706, 171] width 117 height 20
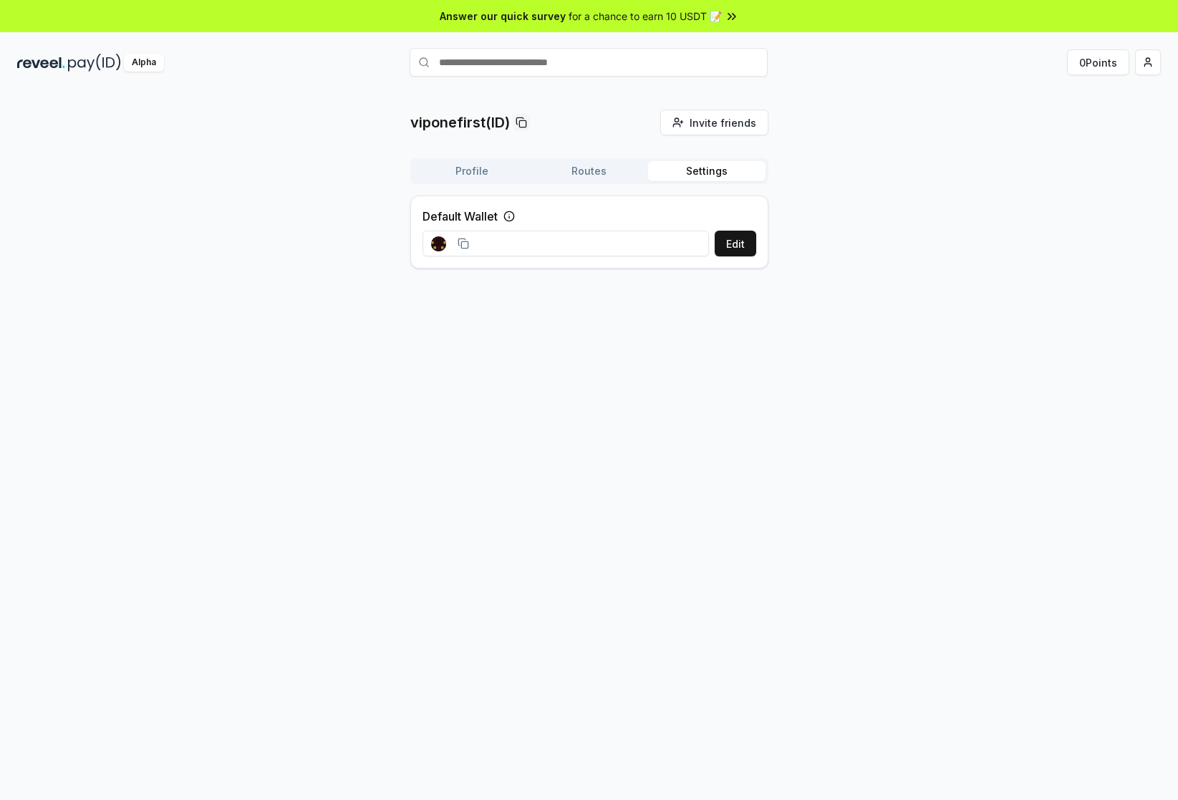
click at [668, 610] on div "viponefirst(ID) Invite friends Invite Profile Routes Settings Default Wallet Ed…" at bounding box center [589, 461] width 1178 height 760
click at [456, 165] on button "Profile" at bounding box center [471, 171] width 117 height 20
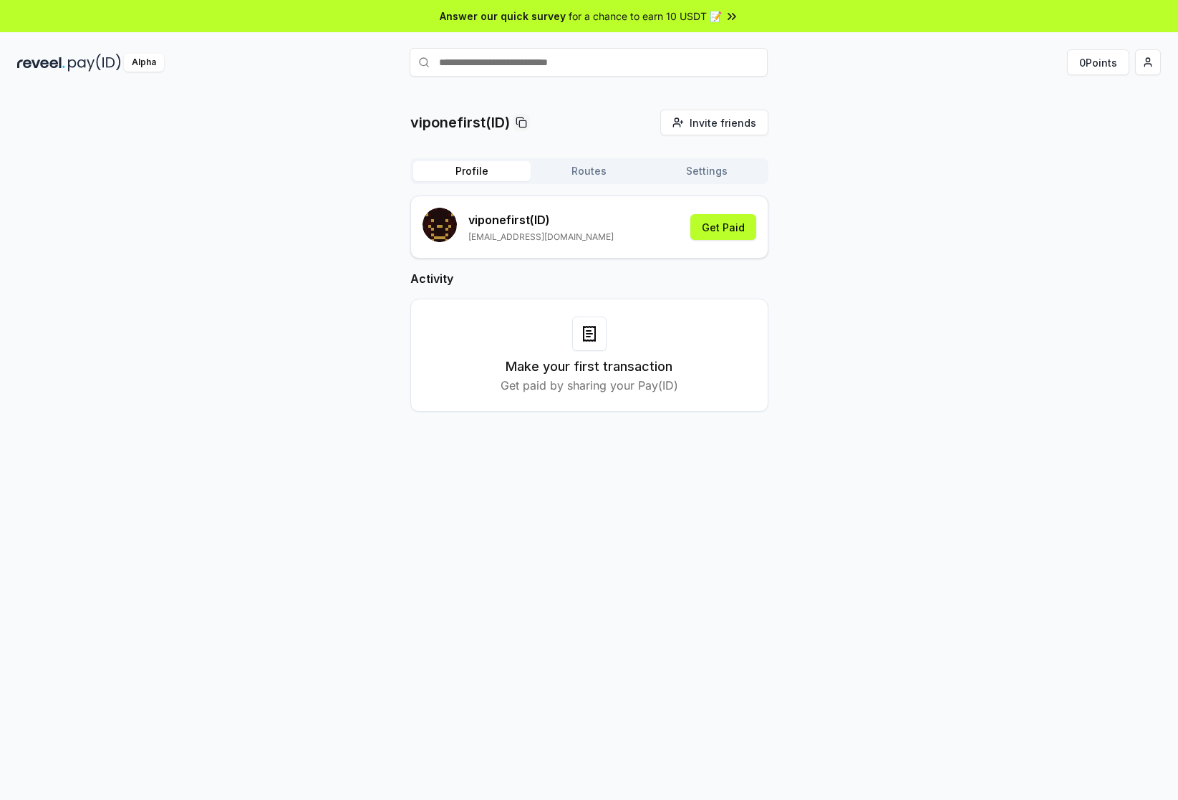
click at [471, 121] on p "viponefirst(ID)" at bounding box center [460, 122] width 100 height 20
click at [998, 111] on div "viponefirst(ID) Invite friends Invite Profile Routes Settings viponefirst (ID) …" at bounding box center [589, 272] width 1144 height 325
click at [1091, 67] on button "0 Points" at bounding box center [1098, 62] width 62 height 26
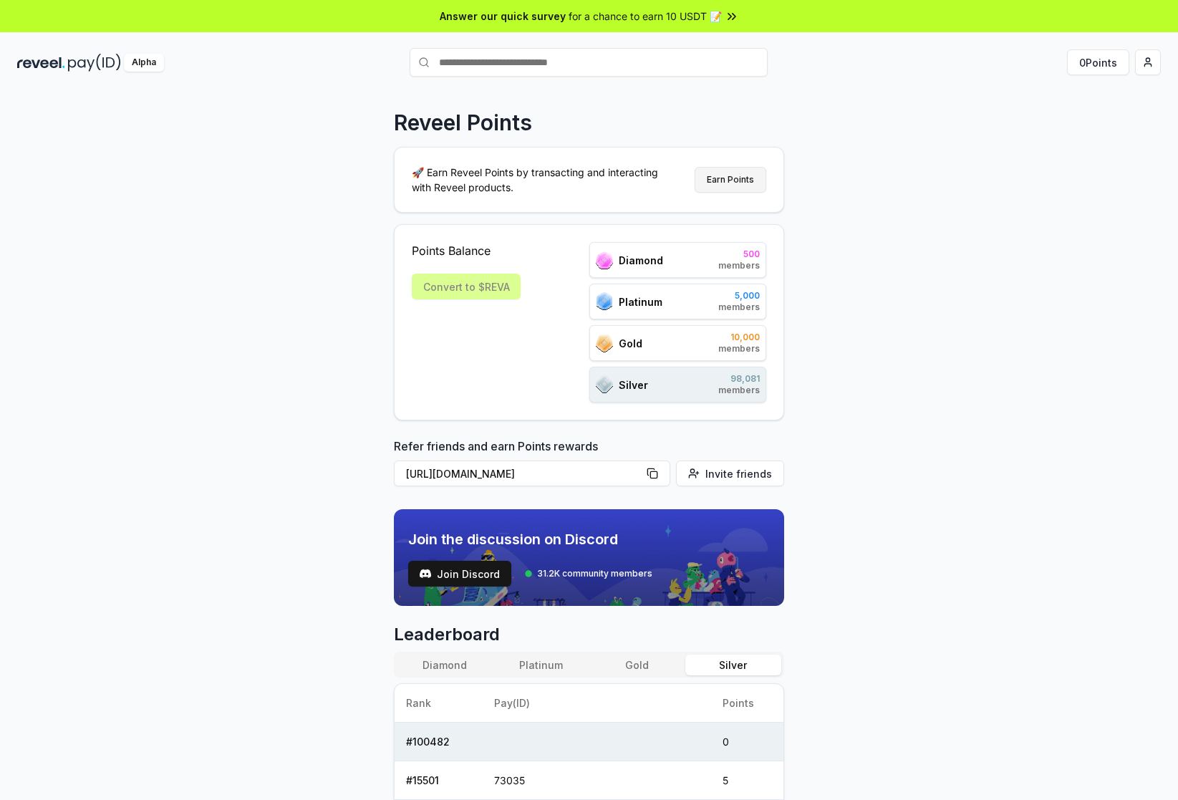
click at [746, 181] on button "Earn Points" at bounding box center [731, 180] width 72 height 26
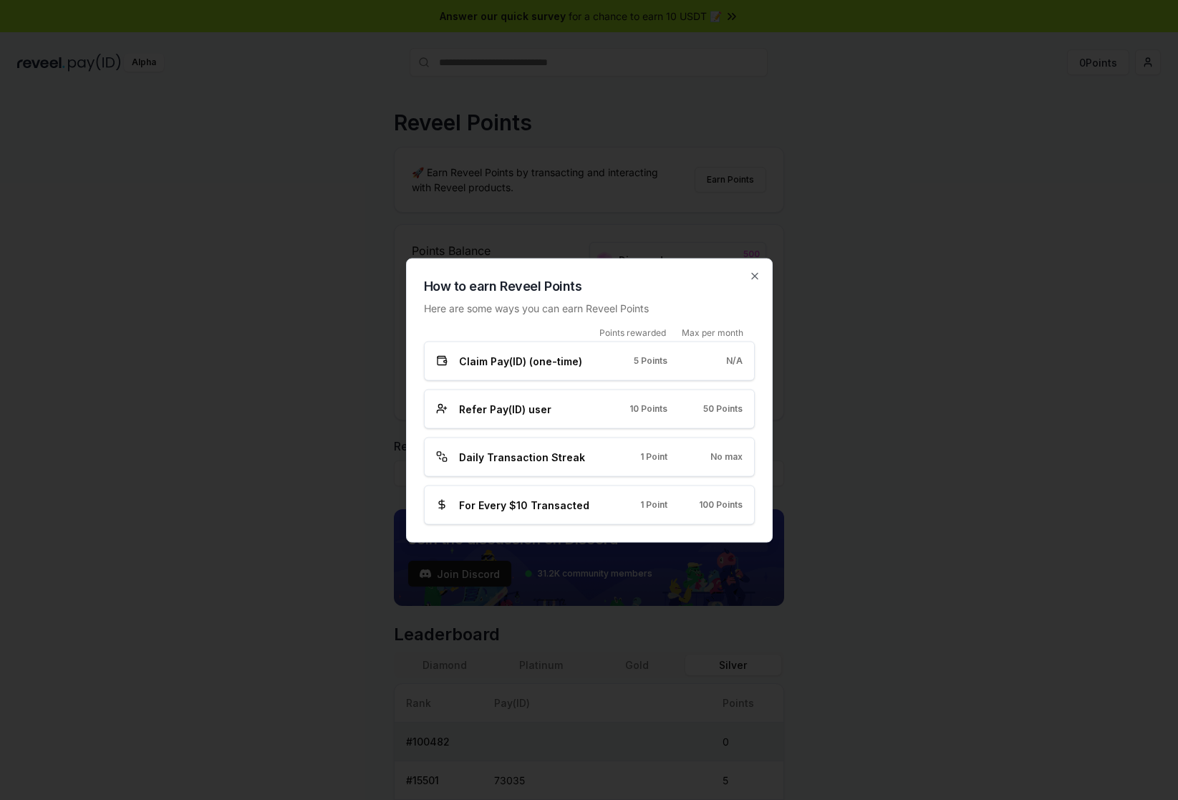
click at [538, 363] on span "Claim Pay(ID) (one-time)" at bounding box center [520, 360] width 123 height 15
click at [519, 415] on span "Refer Pay(ID) user" at bounding box center [505, 408] width 92 height 15
click at [537, 453] on span "Daily Transaction Streak" at bounding box center [522, 456] width 126 height 15
click at [535, 506] on span "For Every $10 Transacted" at bounding box center [524, 504] width 130 height 15
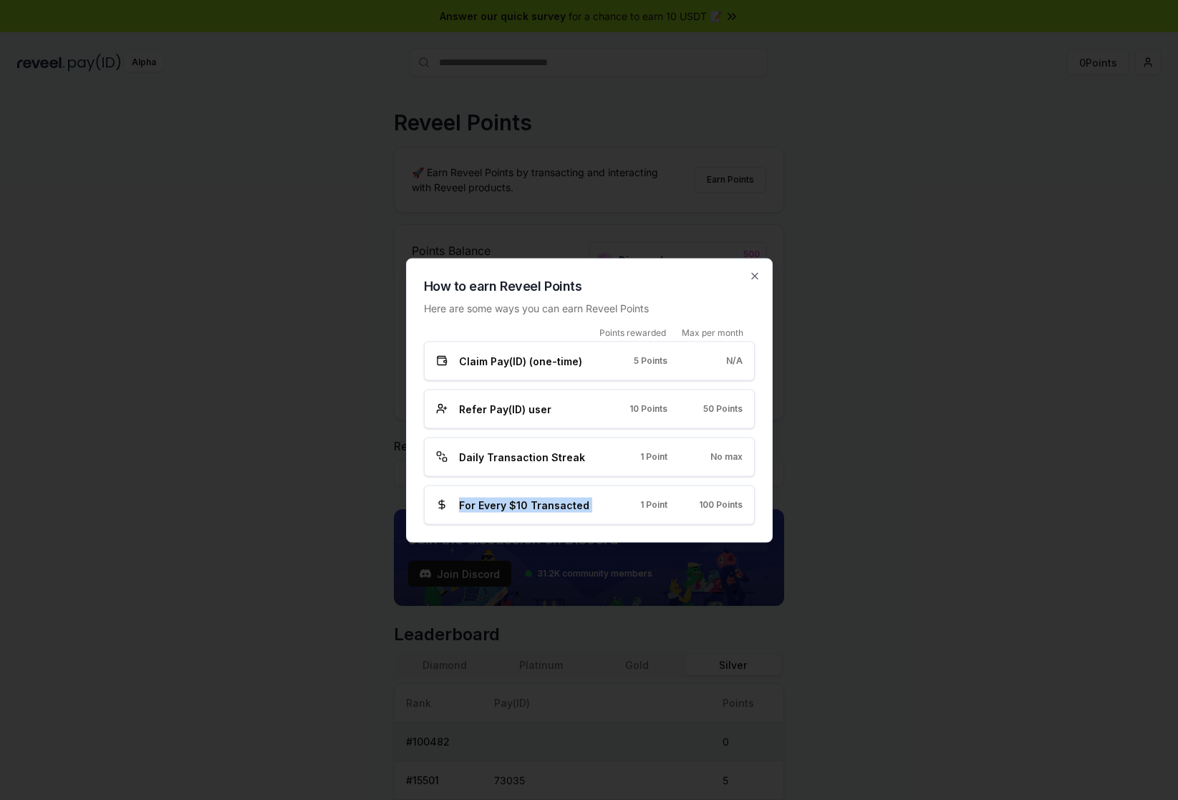
click at [535, 506] on span "For Every $10 Transacted" at bounding box center [524, 504] width 130 height 15
click at [657, 504] on span "1 Point" at bounding box center [653, 504] width 27 height 11
click at [543, 461] on span "Daily Transaction Streak" at bounding box center [522, 456] width 126 height 15
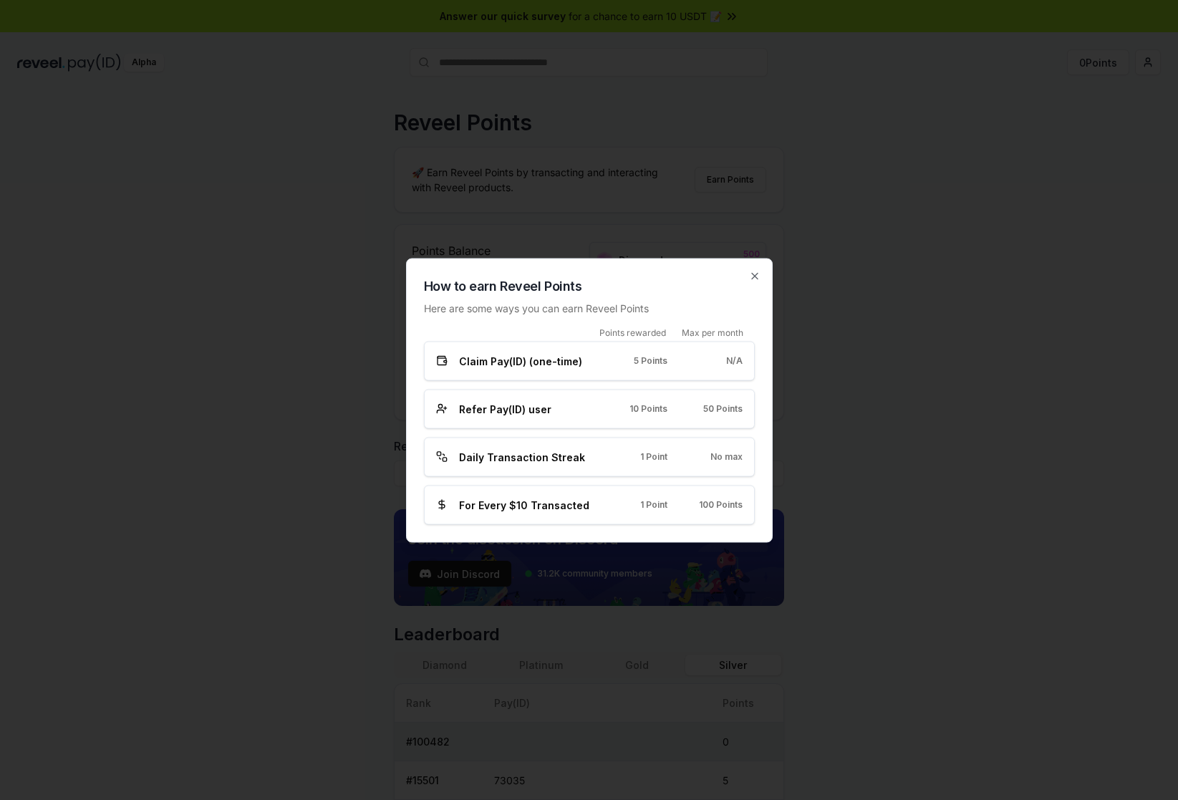
click at [647, 456] on span "1 Point" at bounding box center [653, 456] width 27 height 11
click at [514, 414] on span "Refer Pay(ID) user" at bounding box center [505, 408] width 92 height 15
click at [501, 416] on div "Refer Pay(ID) user 10 Points 50 Points" at bounding box center [589, 408] width 331 height 39
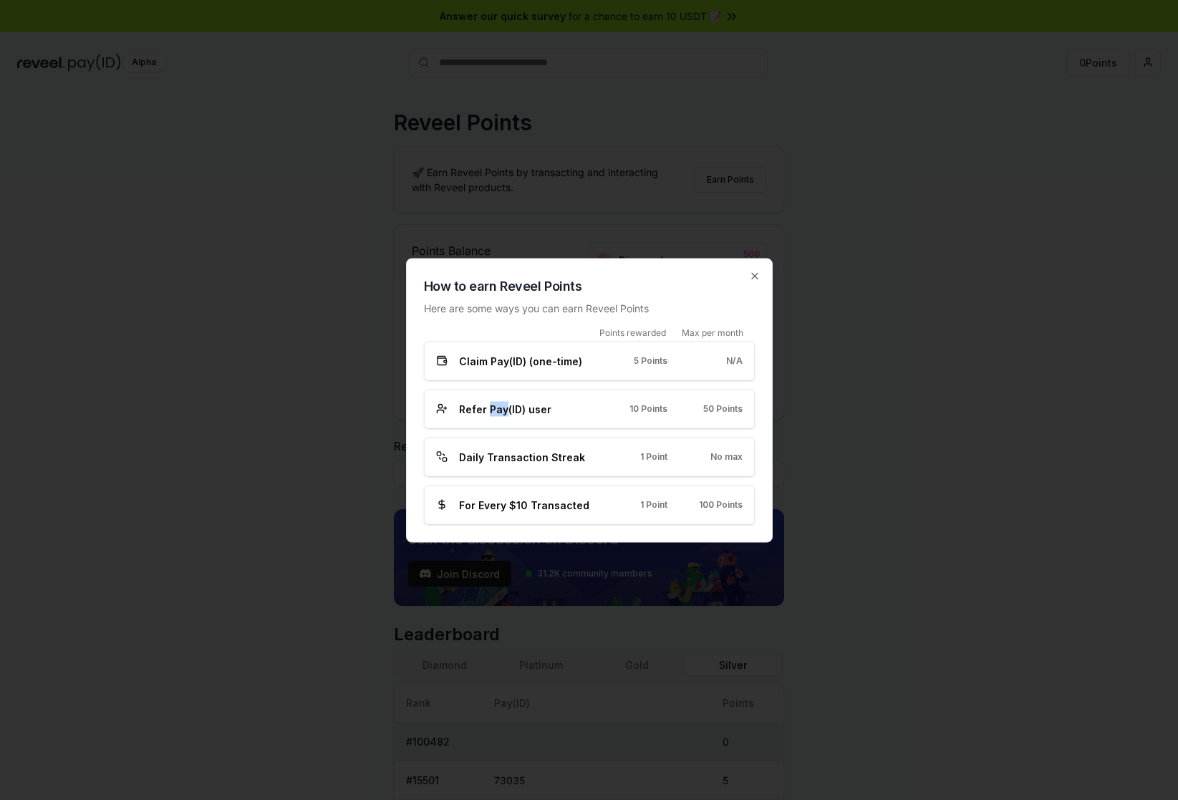
click at [501, 416] on div "Refer Pay(ID) user 10 Points 50 Points" at bounding box center [589, 408] width 331 height 39
click at [535, 360] on span "Claim Pay(ID) (one-time)" at bounding box center [520, 360] width 123 height 15
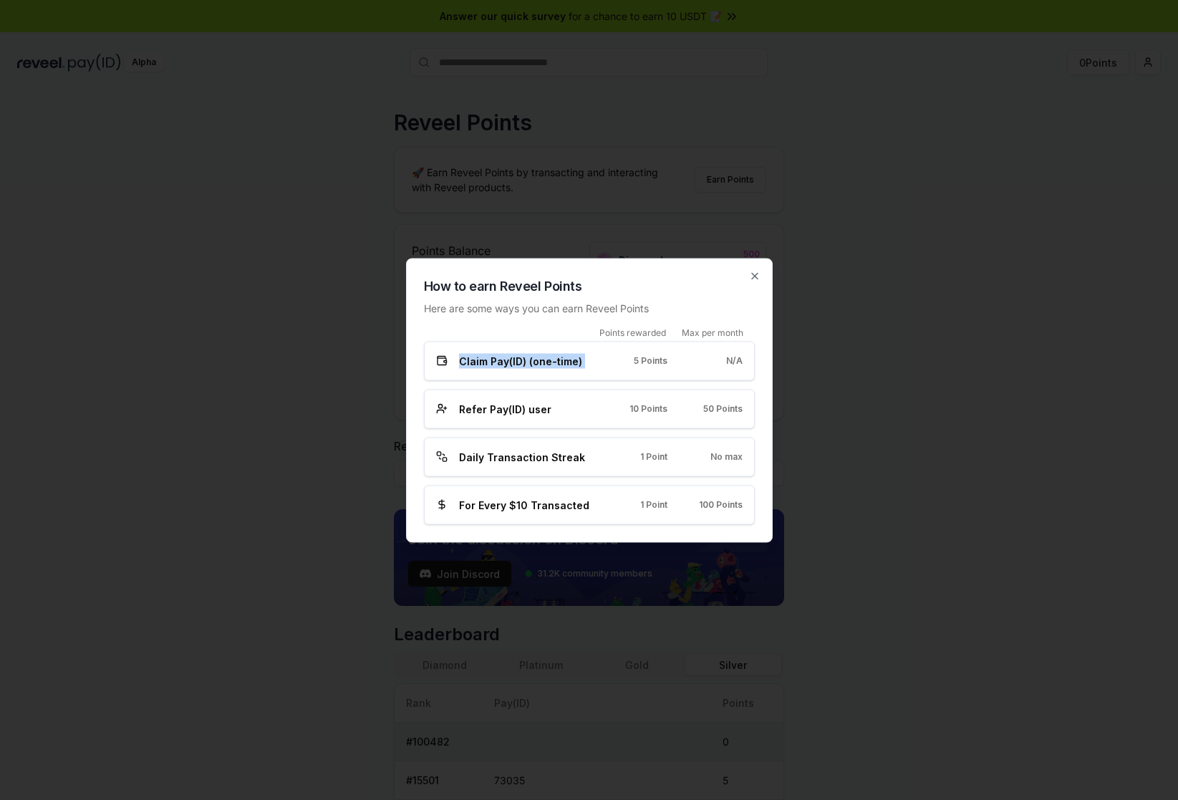
click at [535, 360] on span "Claim Pay(ID) (one-time)" at bounding box center [520, 360] width 123 height 15
click at [756, 279] on icon "button" at bounding box center [754, 275] width 11 height 11
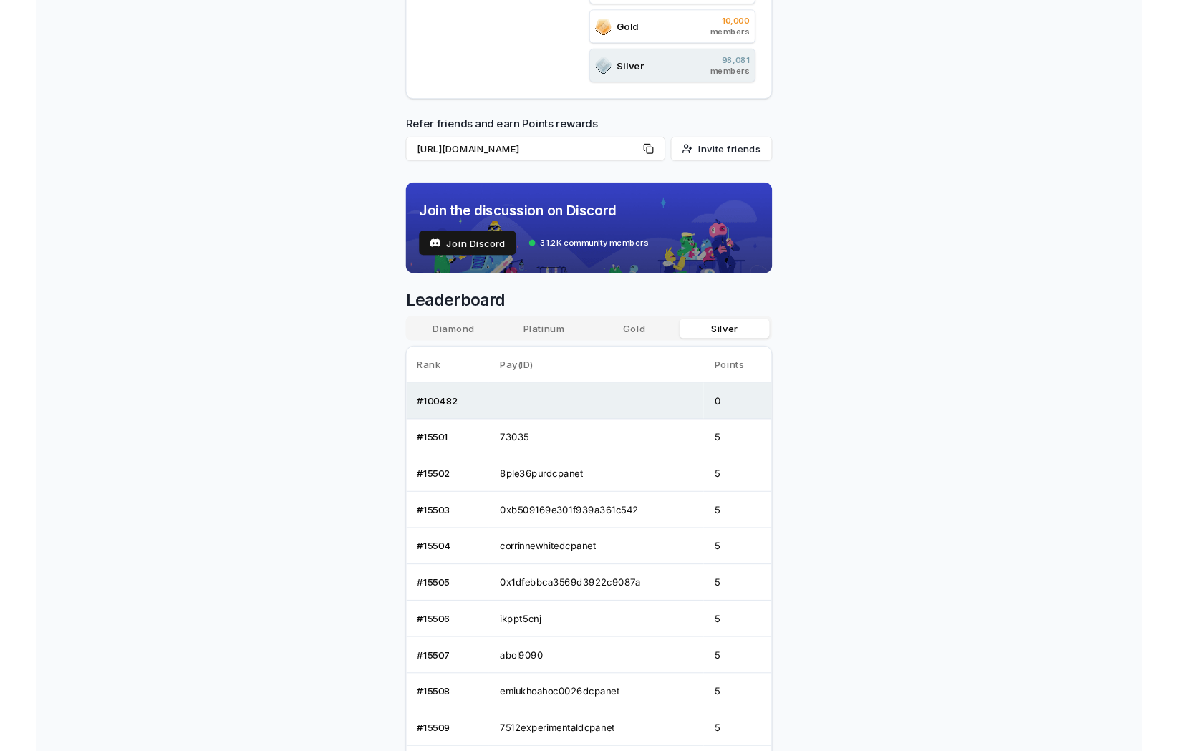
scroll to position [358, 0]
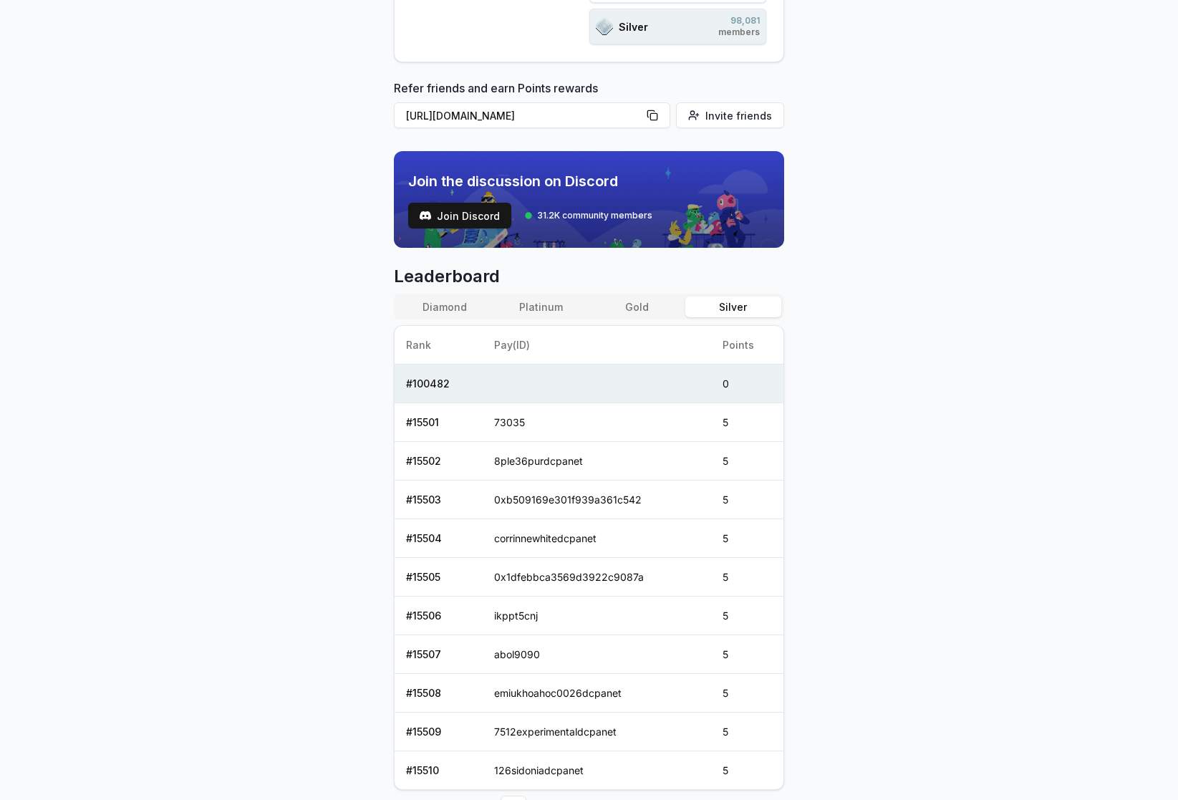
click at [612, 186] on span "Join the discussion on Discord" at bounding box center [530, 181] width 244 height 20
click at [485, 221] on span "Join Discord" at bounding box center [468, 215] width 63 height 15
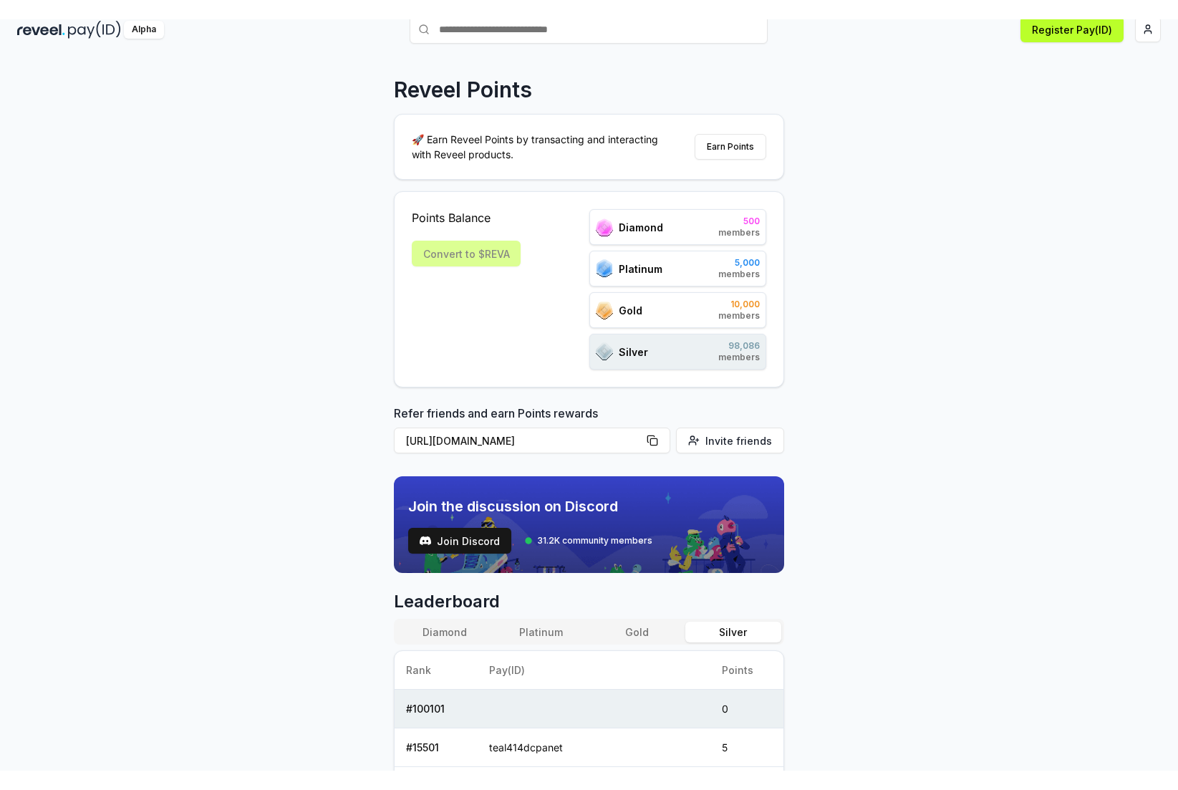
scroll to position [0, 0]
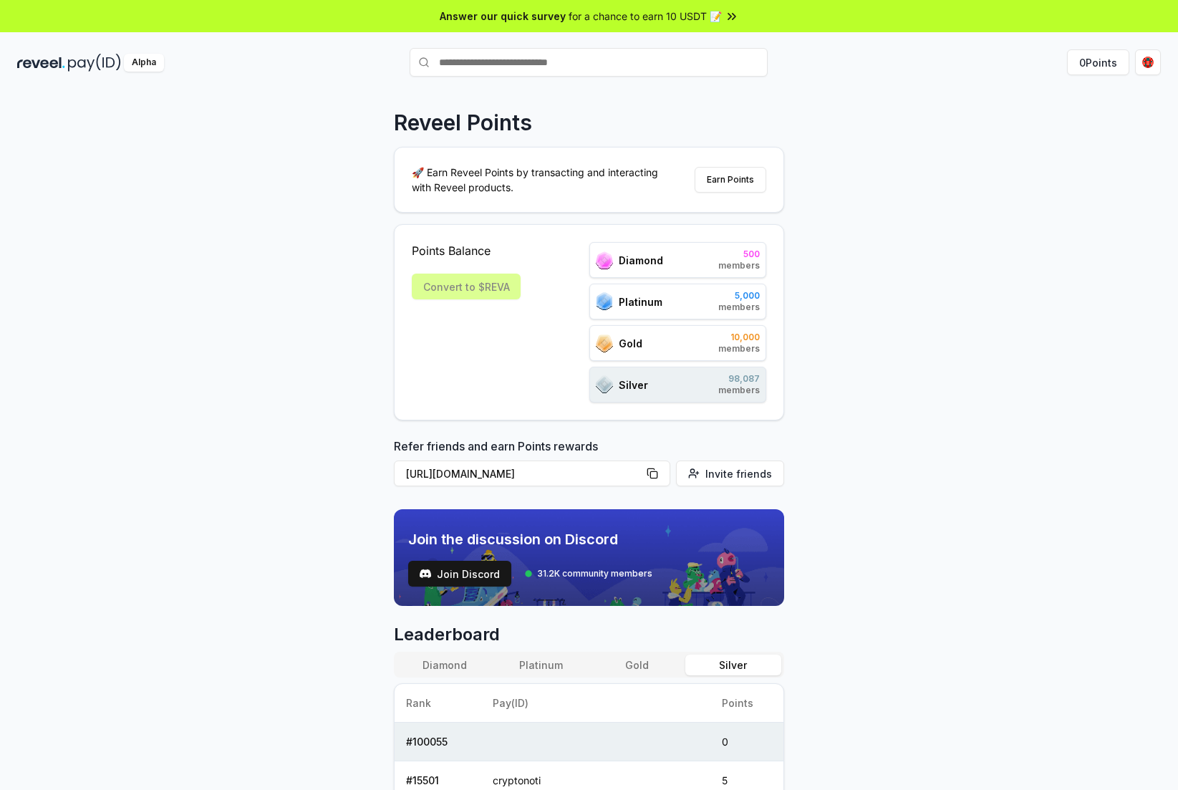
click at [226, 697] on div "Reveel Points 🚀 Earn Reveel Points by transacting and interacting with Reveel p…" at bounding box center [589, 456] width 1178 height 750
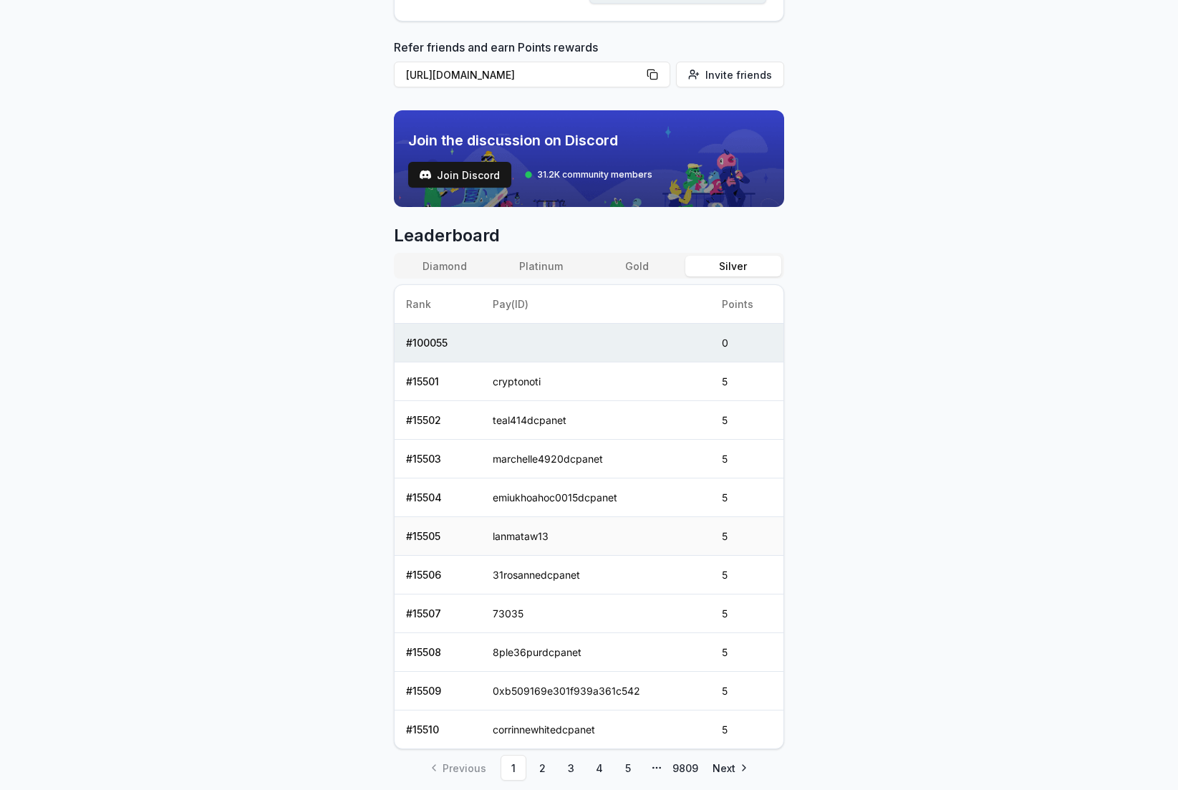
scroll to position [447, 0]
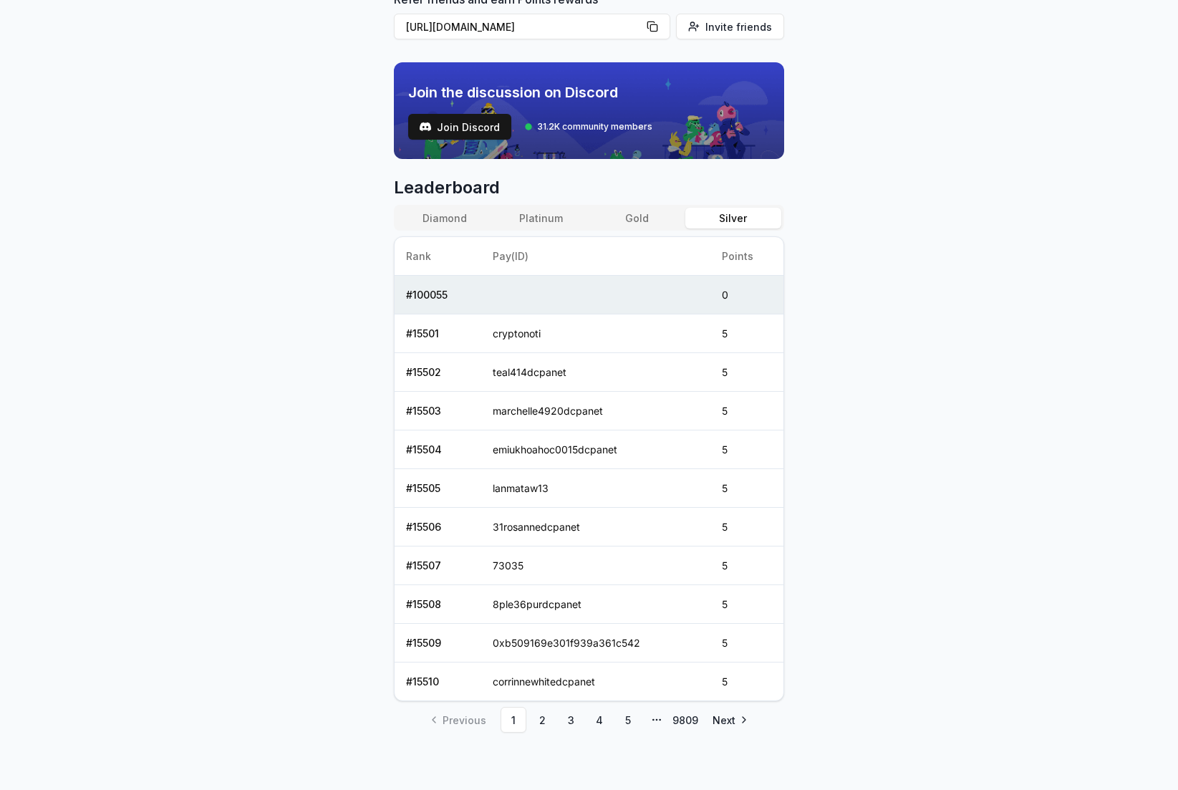
click at [445, 216] on button "Diamond" at bounding box center [445, 218] width 96 height 21
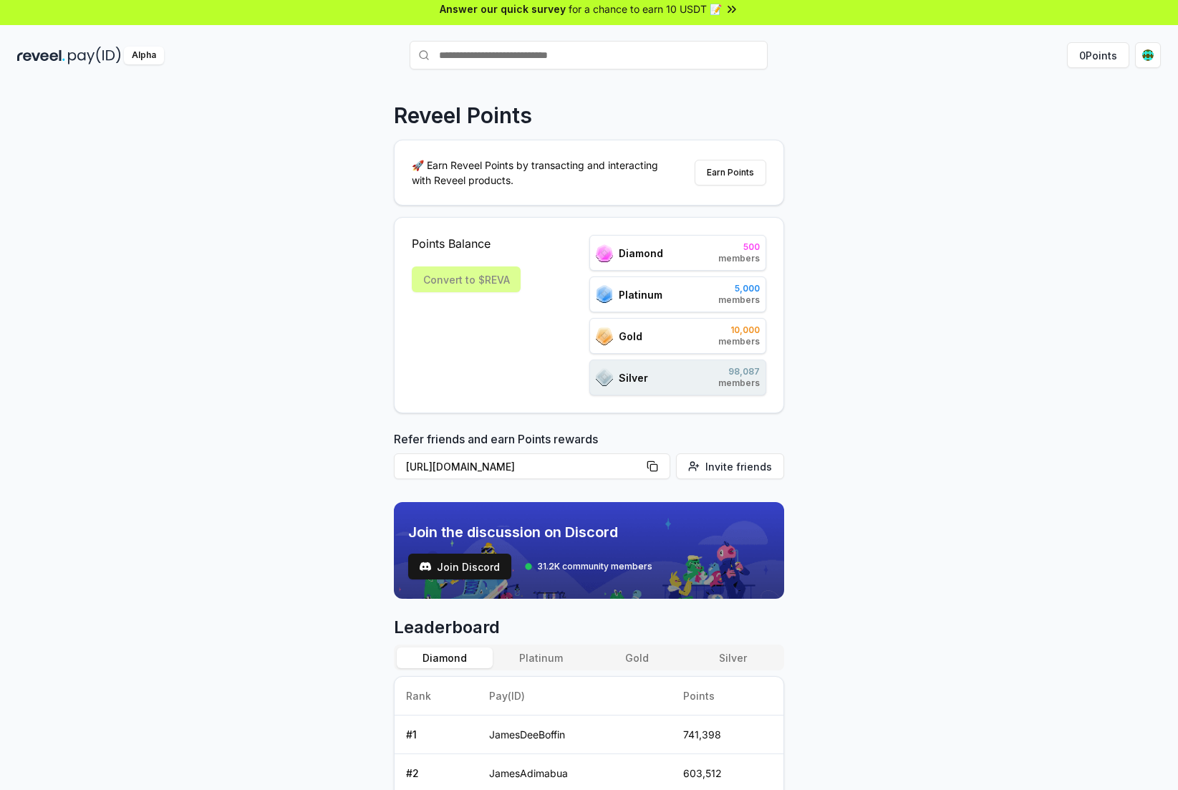
scroll to position [0, 0]
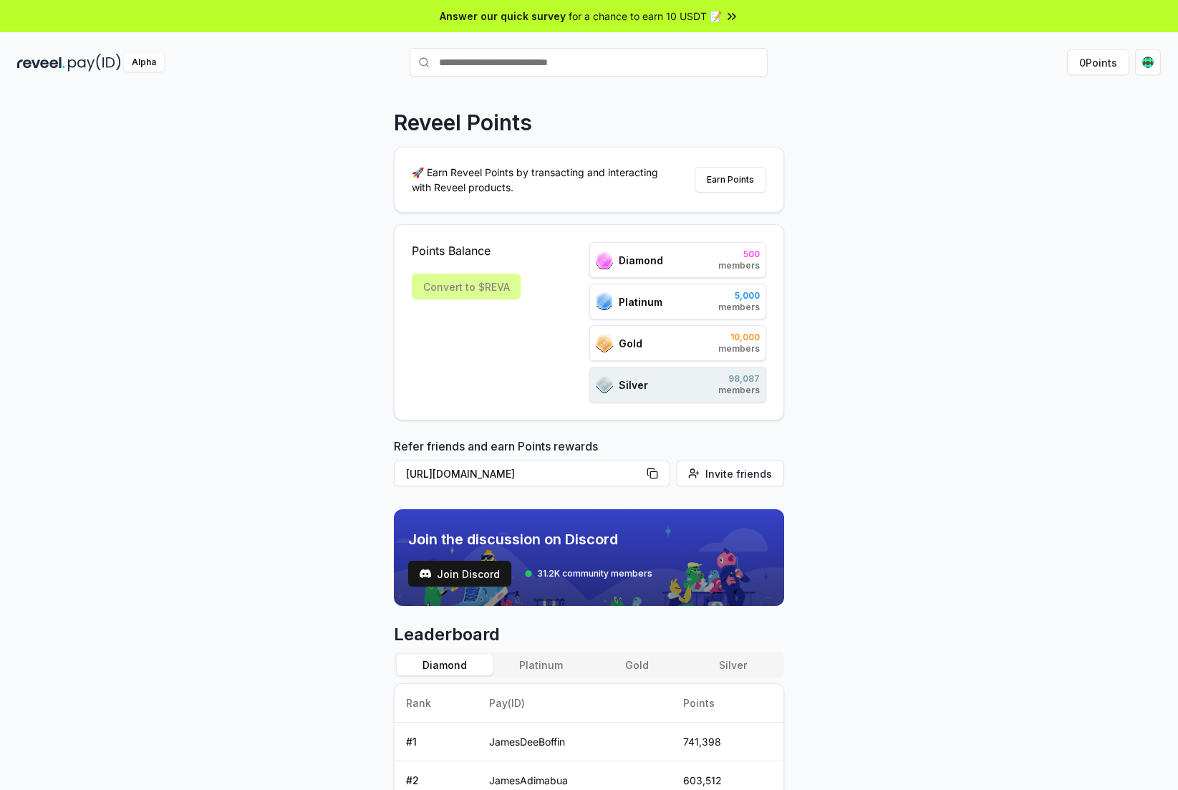
click at [644, 261] on span "Diamond" at bounding box center [641, 260] width 44 height 15
click at [645, 261] on span "Diamond" at bounding box center [641, 260] width 44 height 15
click at [645, 302] on span "Platinum" at bounding box center [641, 301] width 44 height 15
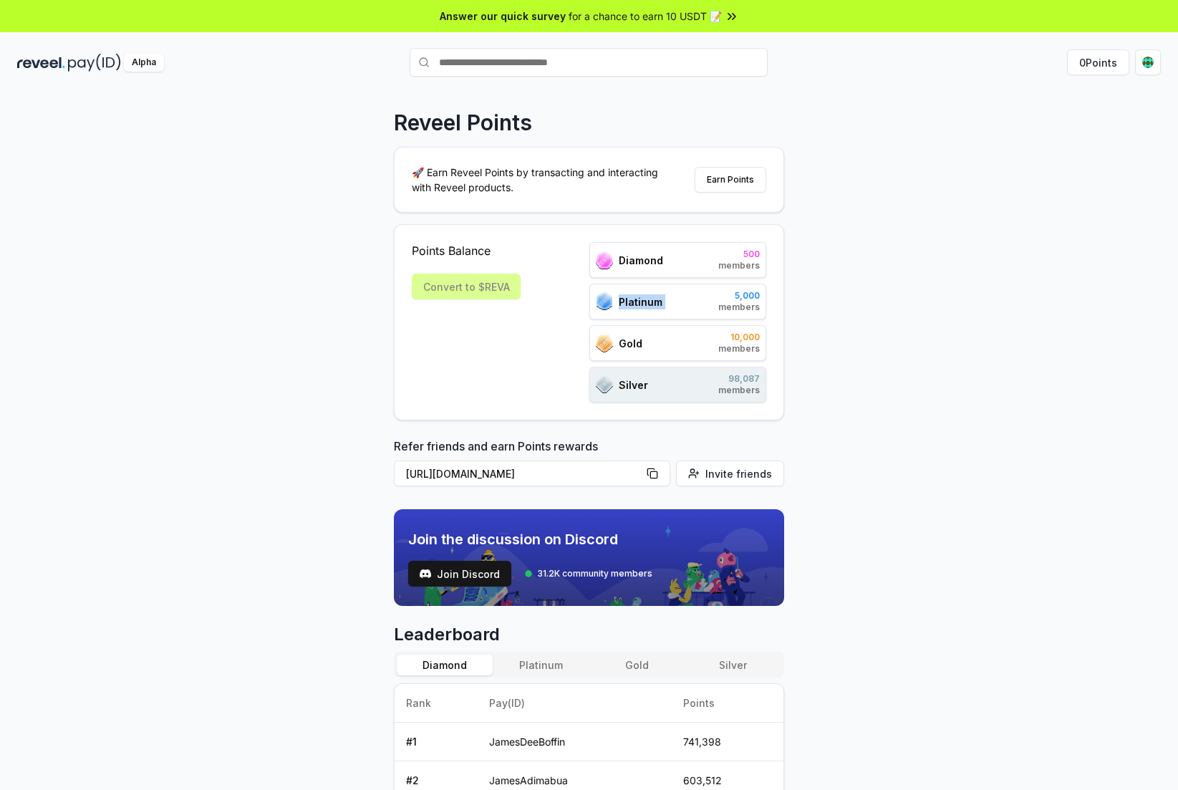
click at [645, 302] on span "Platinum" at bounding box center [641, 301] width 44 height 15
click at [632, 337] on span "Gold" at bounding box center [631, 343] width 24 height 15
click at [621, 381] on span "Silver" at bounding box center [633, 384] width 29 height 15
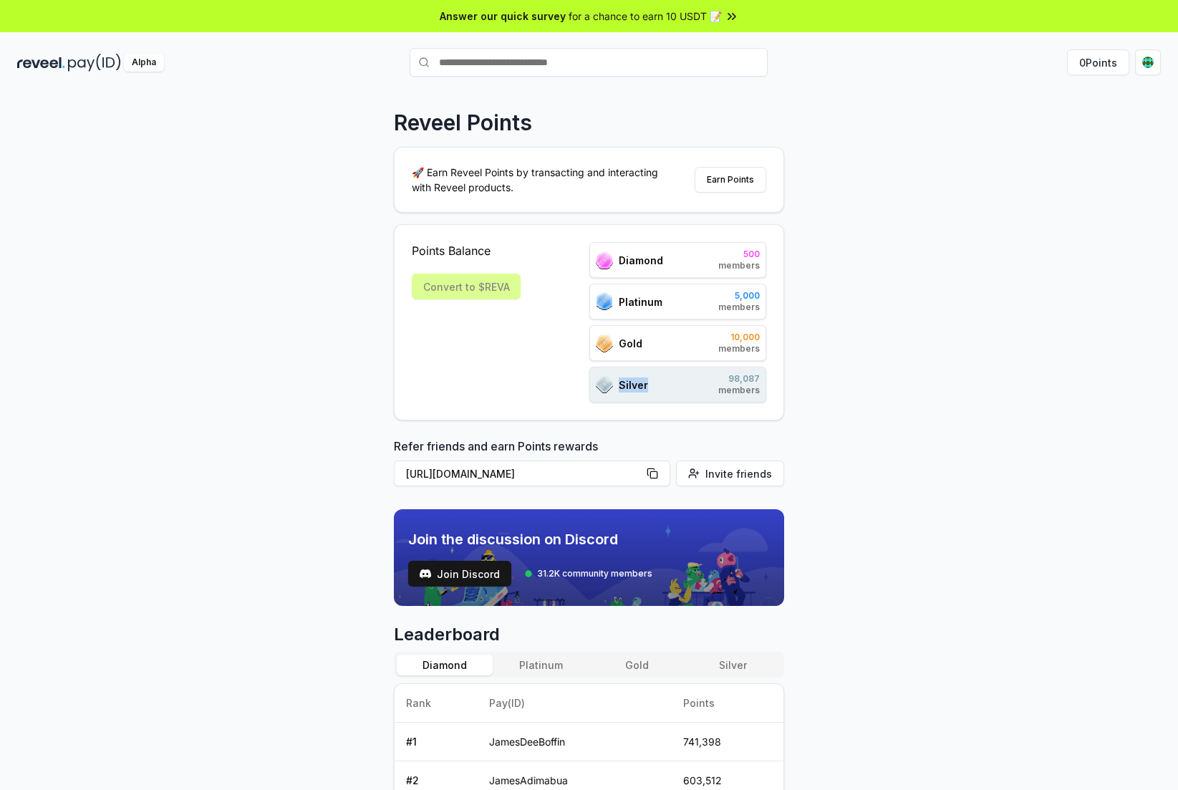
click at [621, 381] on span "Silver" at bounding box center [633, 384] width 29 height 15
click at [651, 368] on div "Silver 98,087 members" at bounding box center [678, 385] width 178 height 36
click at [496, 288] on div "Convert to $REVA" at bounding box center [466, 287] width 109 height 26
click at [1146, 62] on html "Answer our quick survey for a chance to earn 10 USDT 📝 Alpha 0 Points Reveel Po…" at bounding box center [589, 395] width 1178 height 790
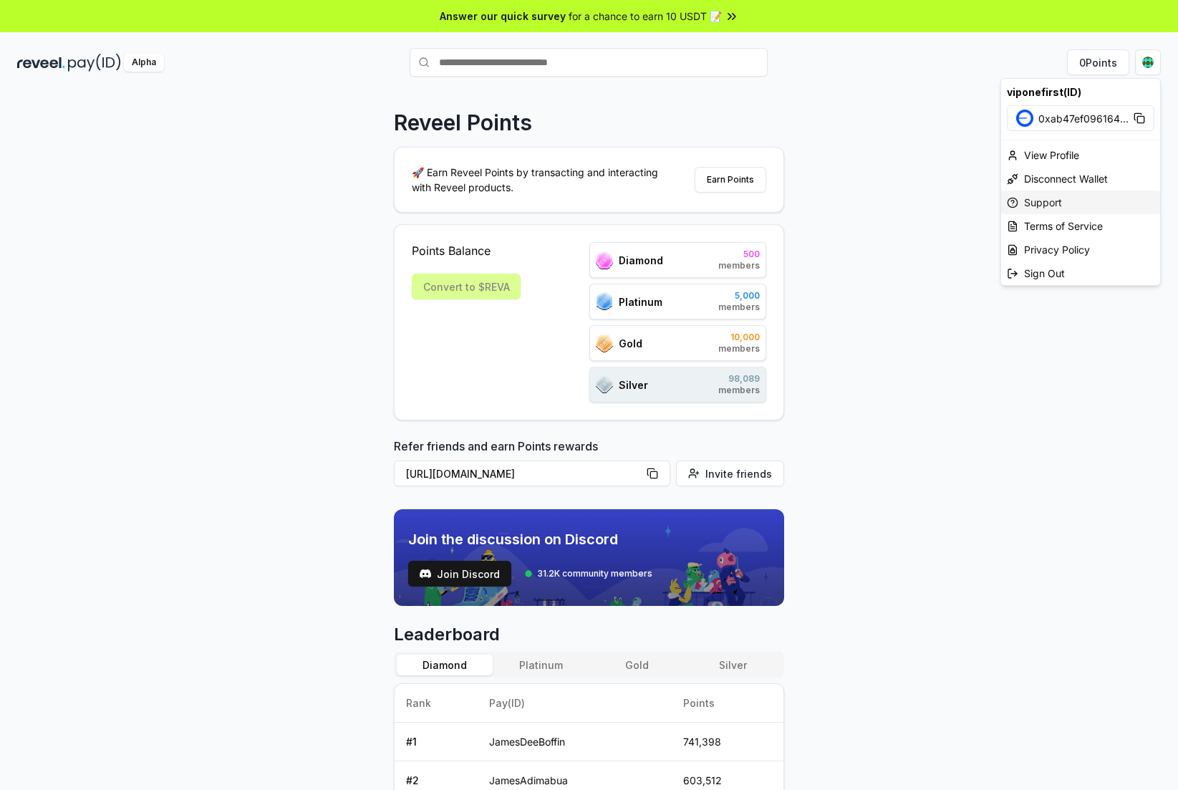
click at [1082, 207] on div "Support" at bounding box center [1080, 203] width 159 height 24
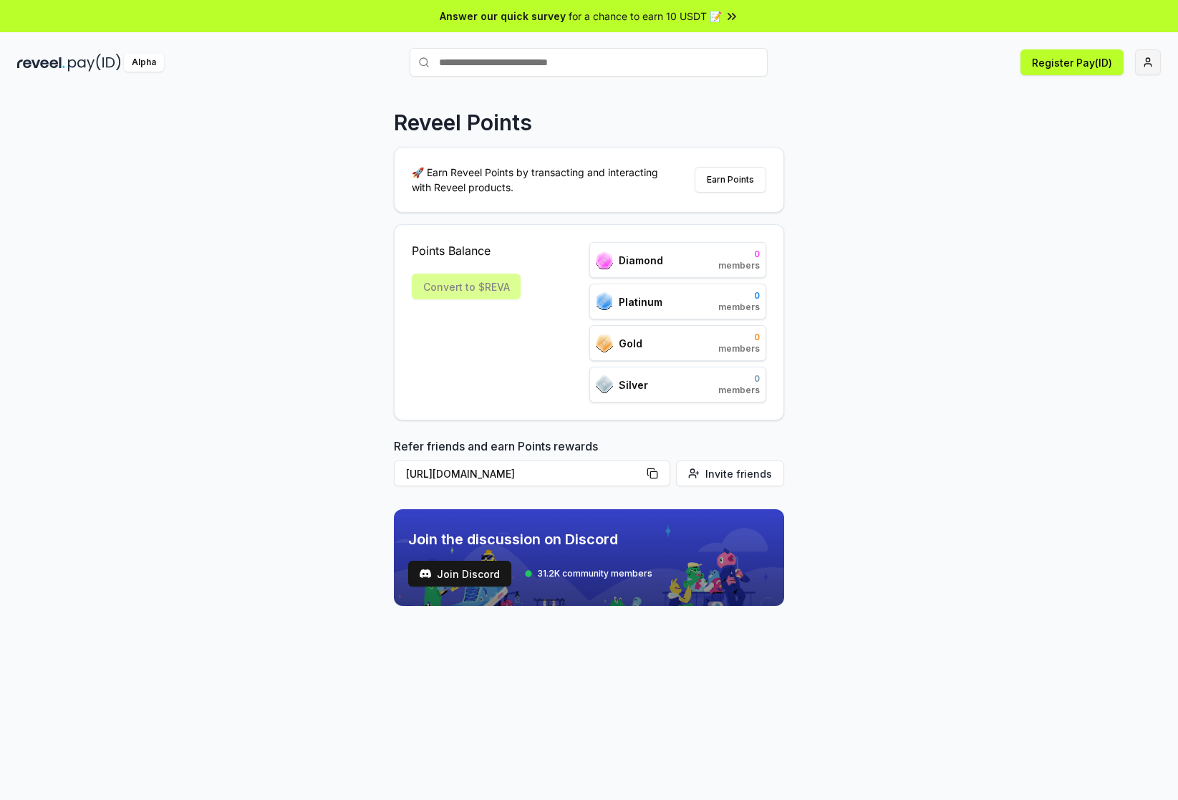
click at [1145, 61] on html "Answer our quick survey for a chance to earn 10 USDT 📝 Alpha Register Pay(ID) R…" at bounding box center [589, 400] width 1178 height 800
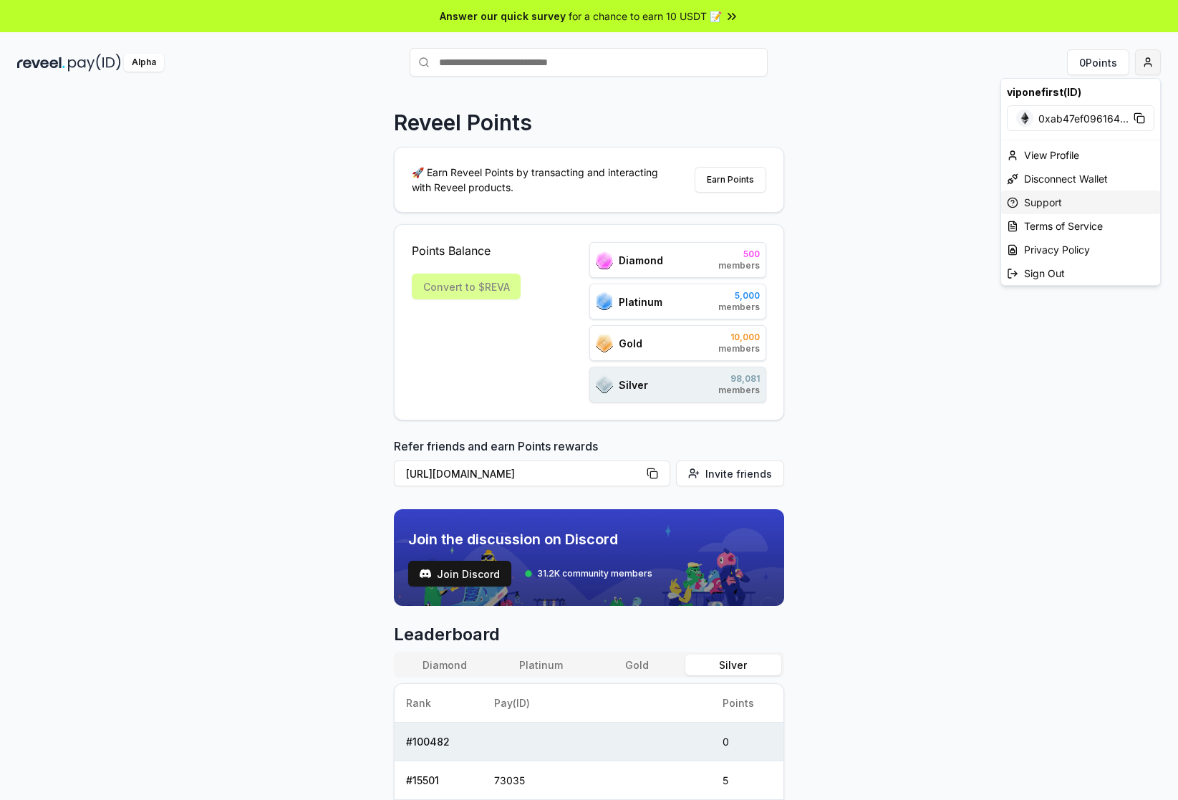
click at [1082, 203] on div "Support" at bounding box center [1080, 203] width 159 height 24
